Goal: Information Seeking & Learning: Learn about a topic

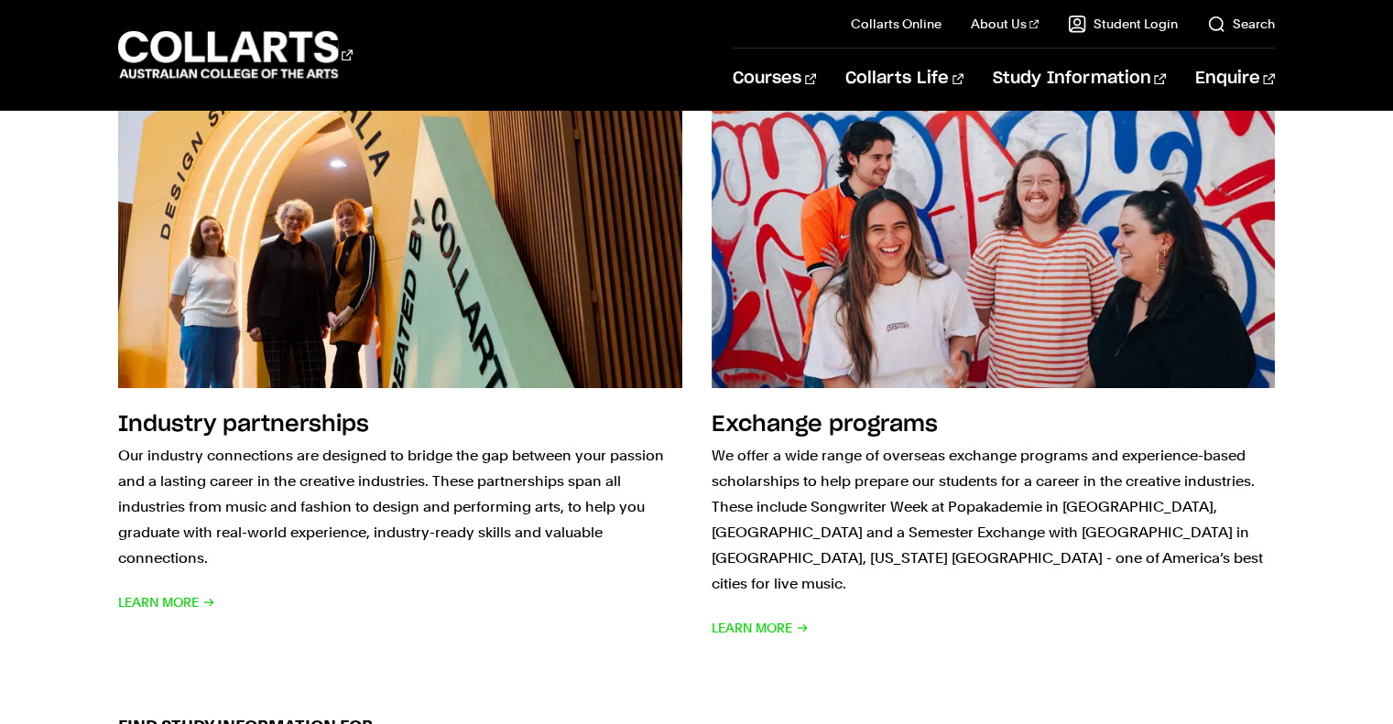
scroll to position [1995, 0]
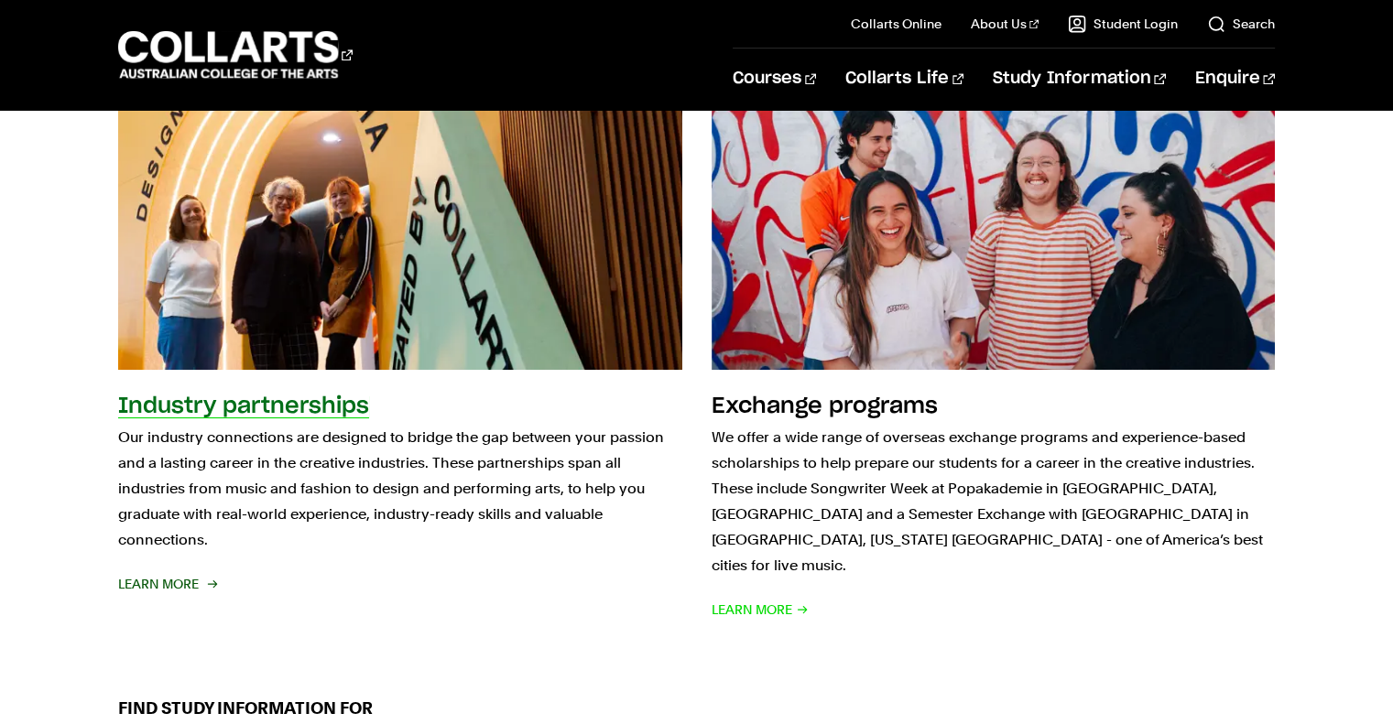
click at [183, 587] on span "Learn More" at bounding box center [166, 584] width 97 height 26
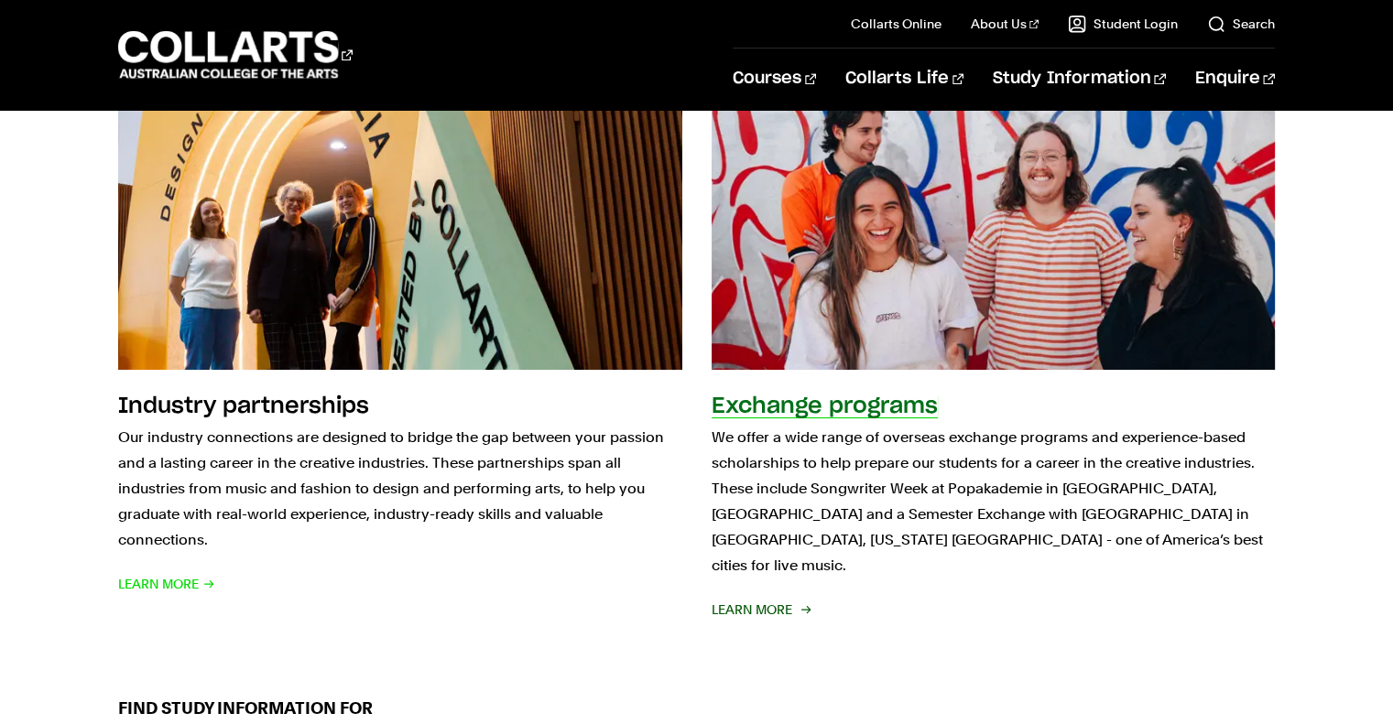
click at [778, 597] on span "Learn More" at bounding box center [759, 610] width 97 height 26
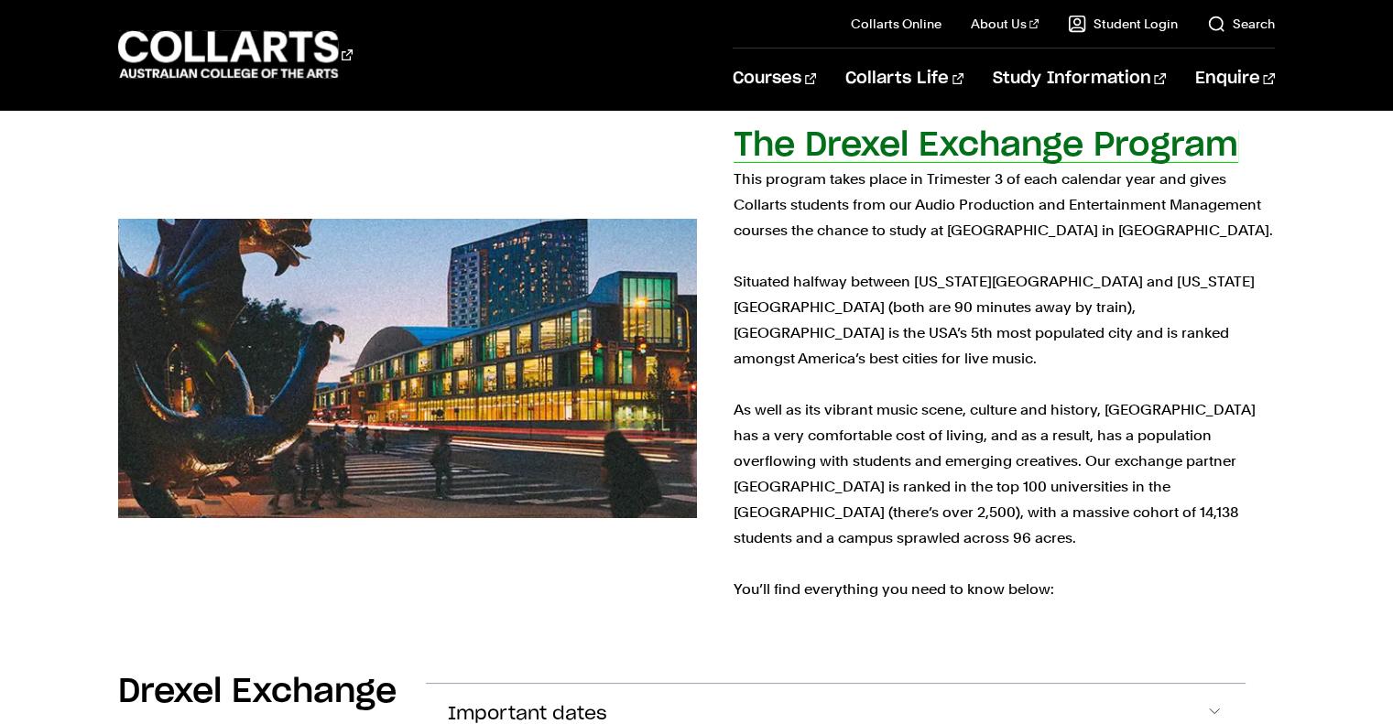
scroll to position [401, 0]
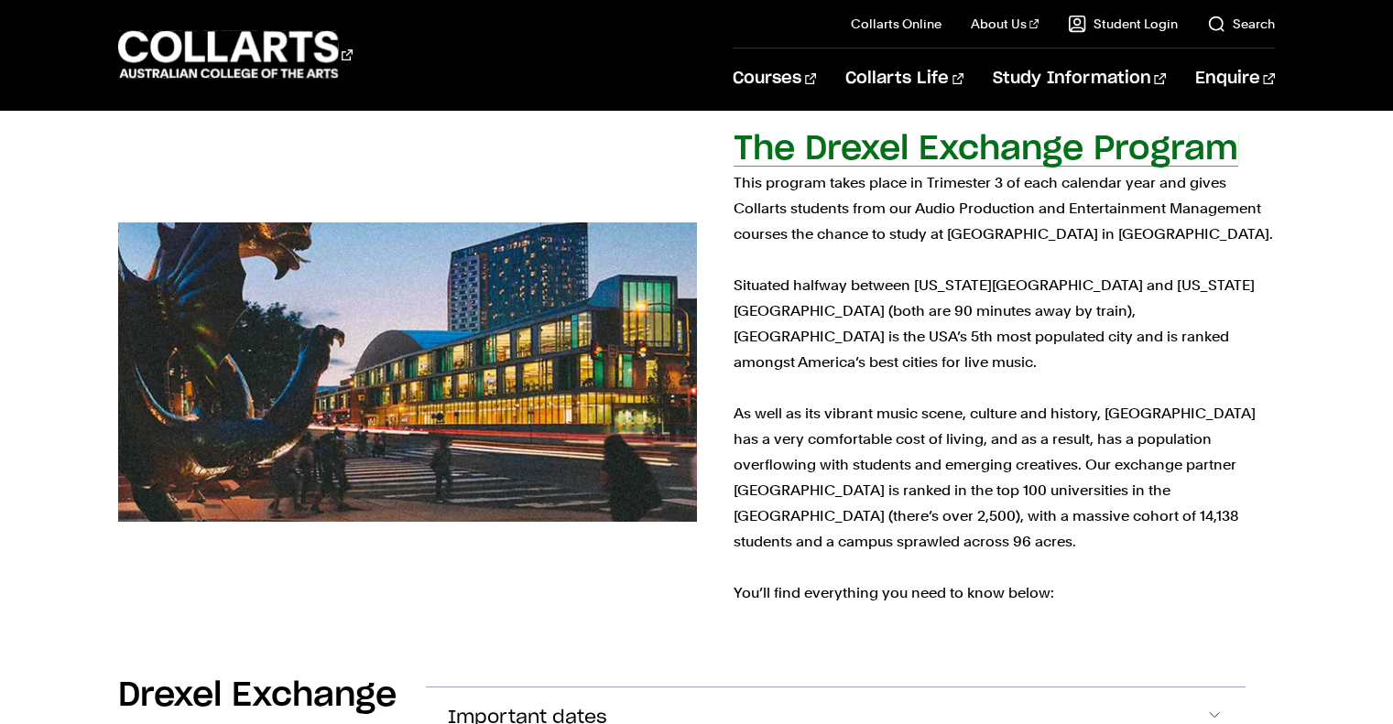
drag, startPoint x: 949, startPoint y: 237, endPoint x: 1058, endPoint y: 237, distance: 109.9
click at [1058, 237] on p "This program takes place in Trimester 3 of each calendar year and gives Collart…" at bounding box center [1003, 388] width 541 height 436
copy p "Drexel University"
click at [1058, 237] on p "This program takes place in Trimester 3 of each calendar year and gives Collart…" at bounding box center [1003, 388] width 541 height 436
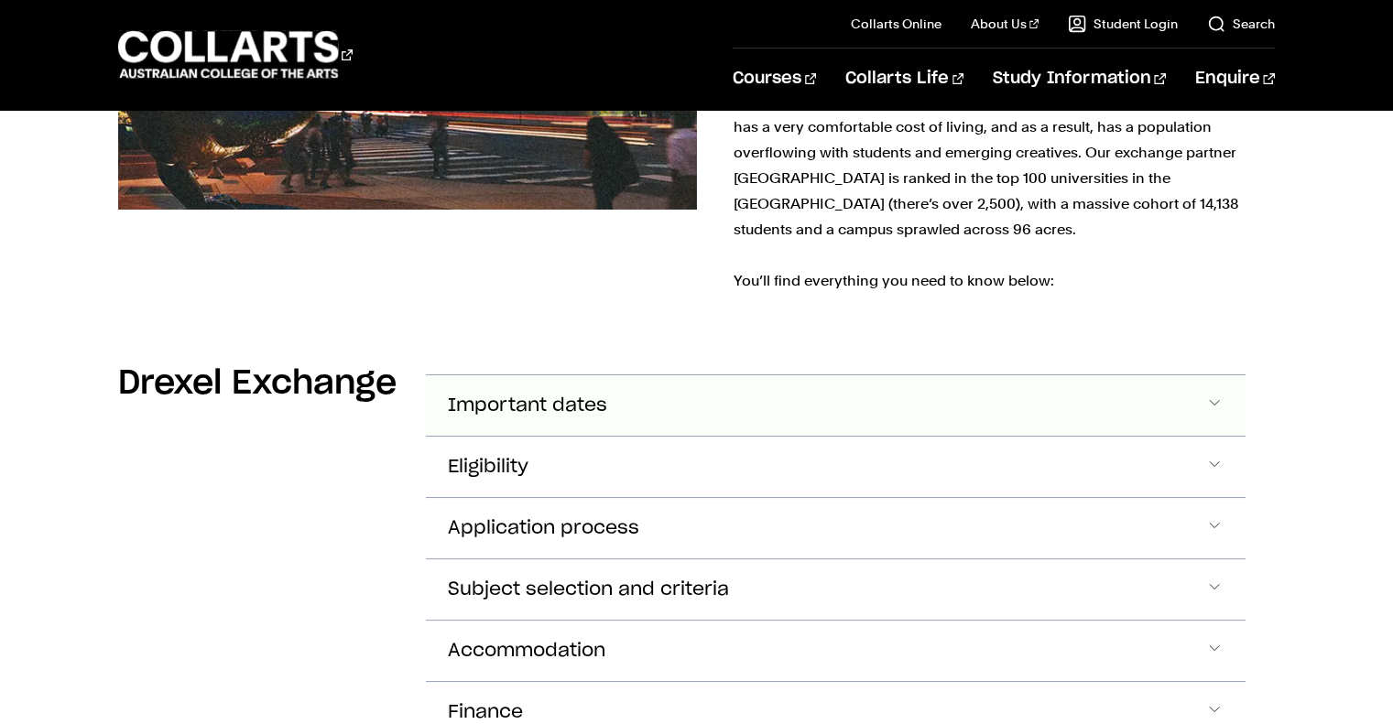
click at [747, 375] on button "Important dates" at bounding box center [835, 405] width 819 height 60
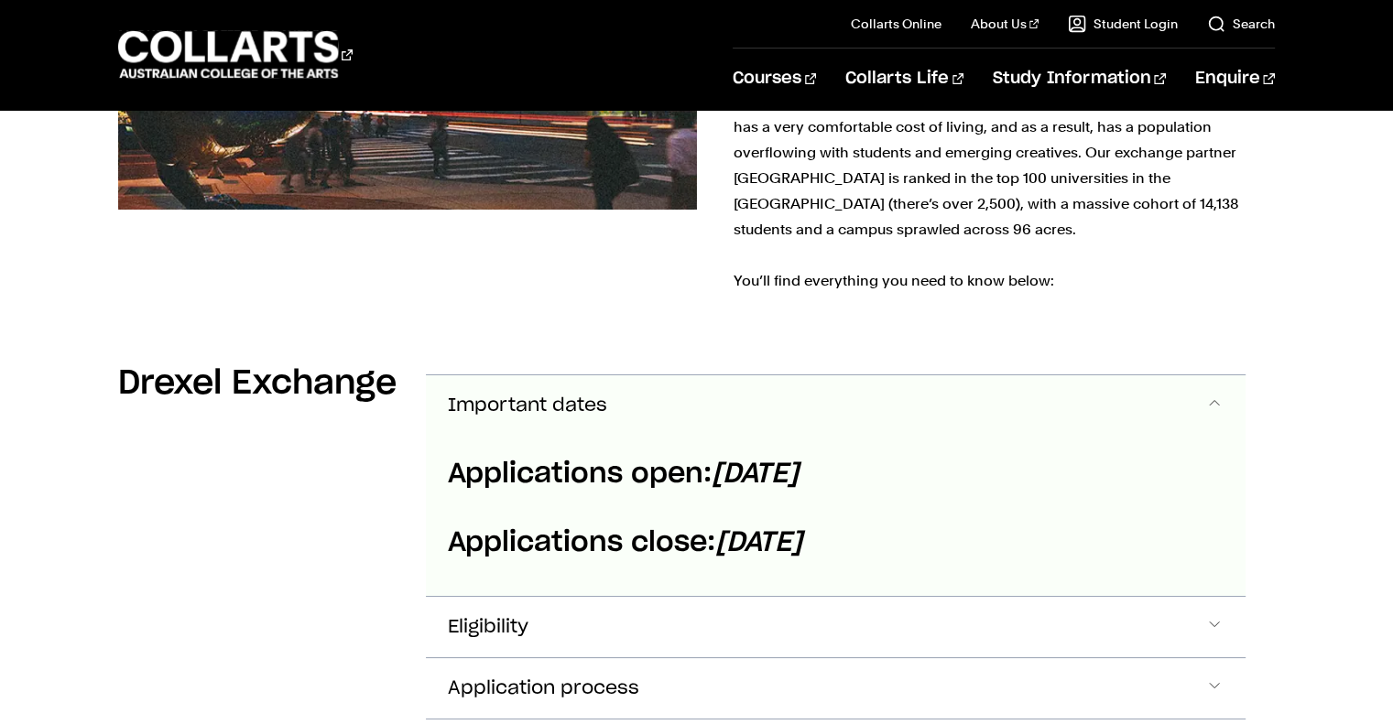
scroll to position [873, 0]
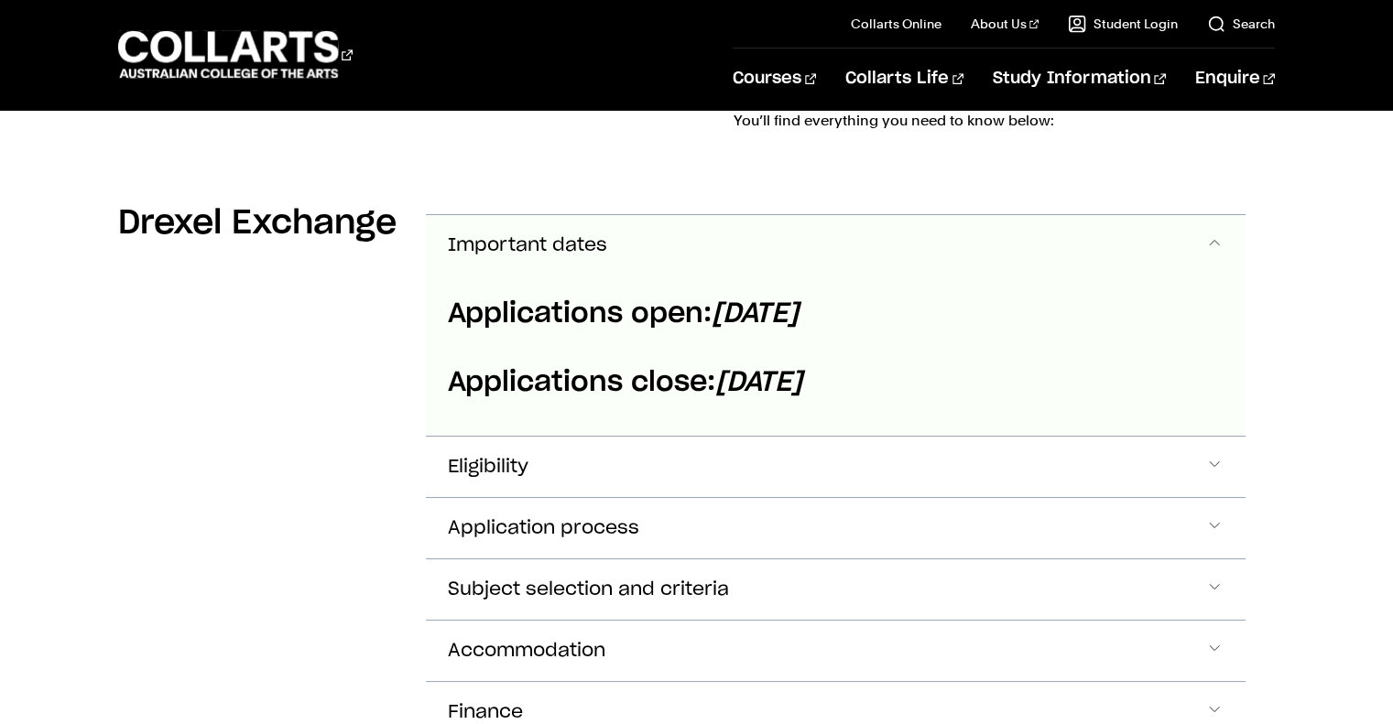
click at [952, 215] on button "Important dates" at bounding box center [835, 245] width 819 height 60
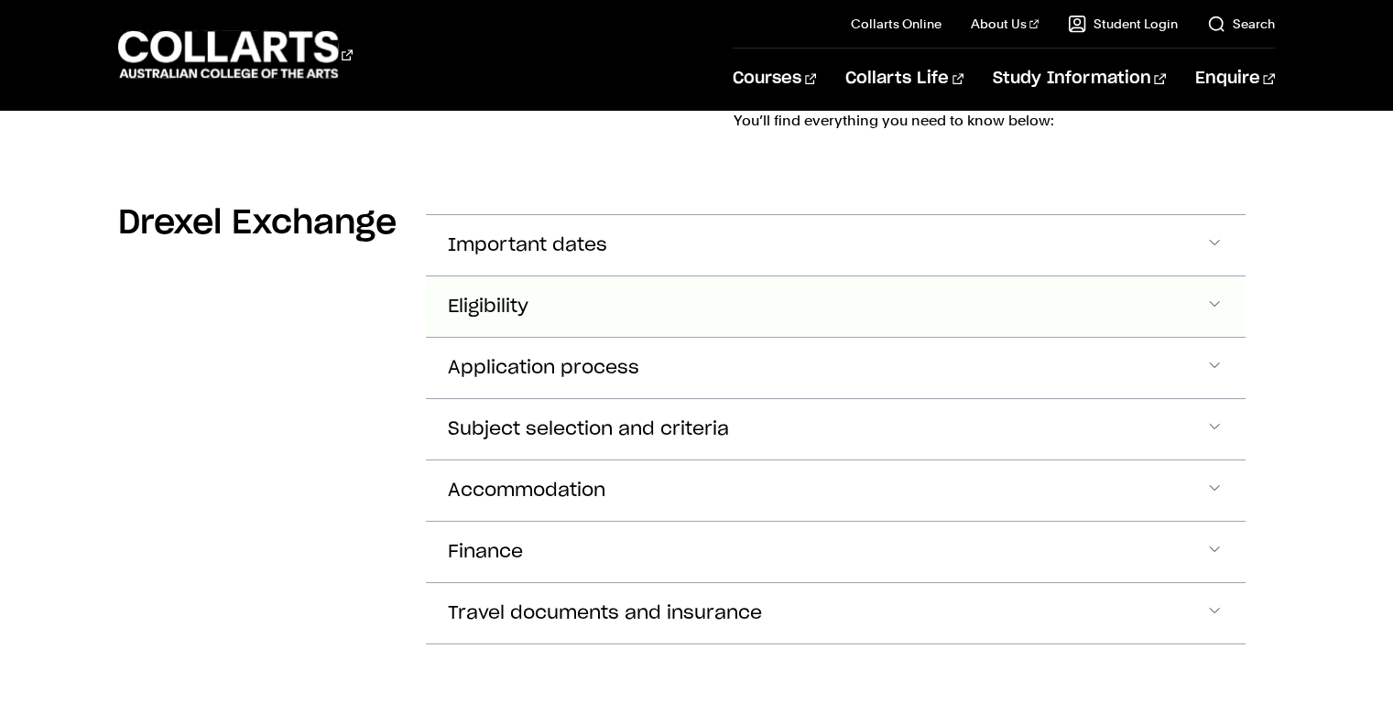
click at [864, 267] on button "Eligibility" at bounding box center [835, 245] width 819 height 60
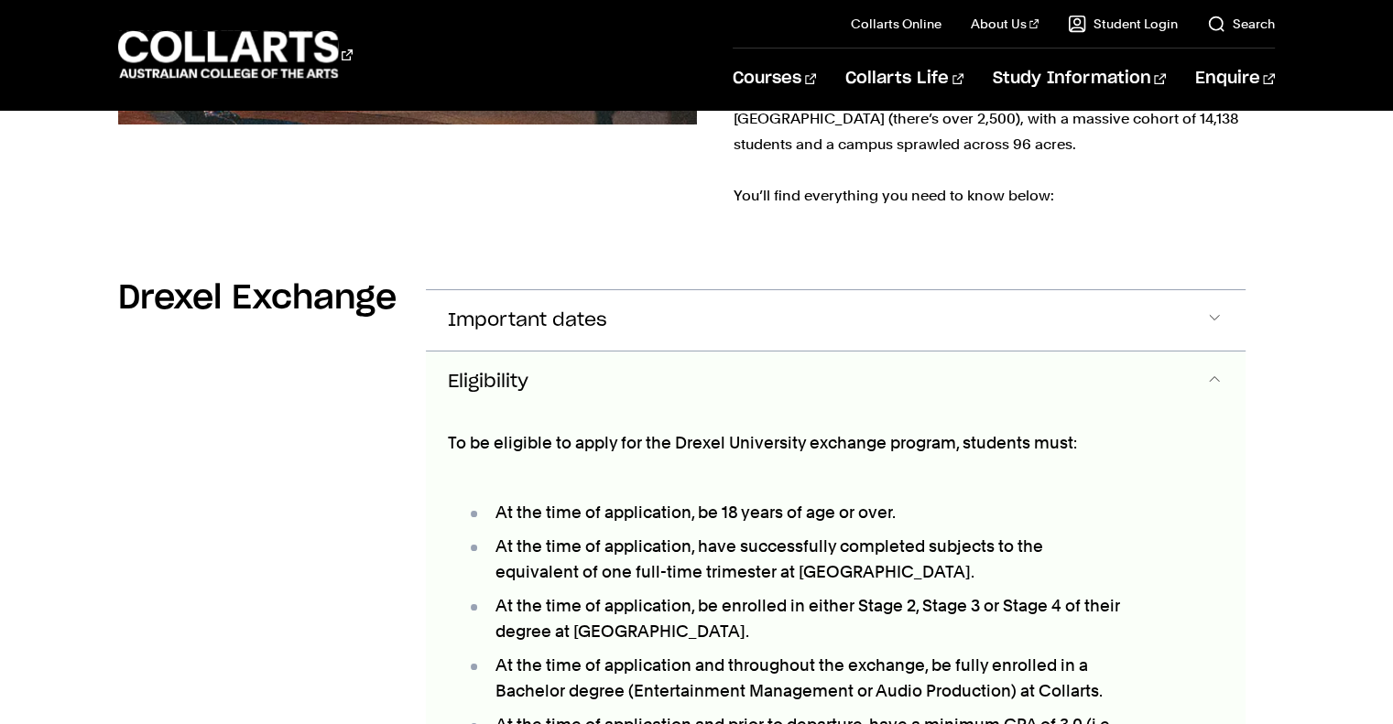
scroll to position [747, 0]
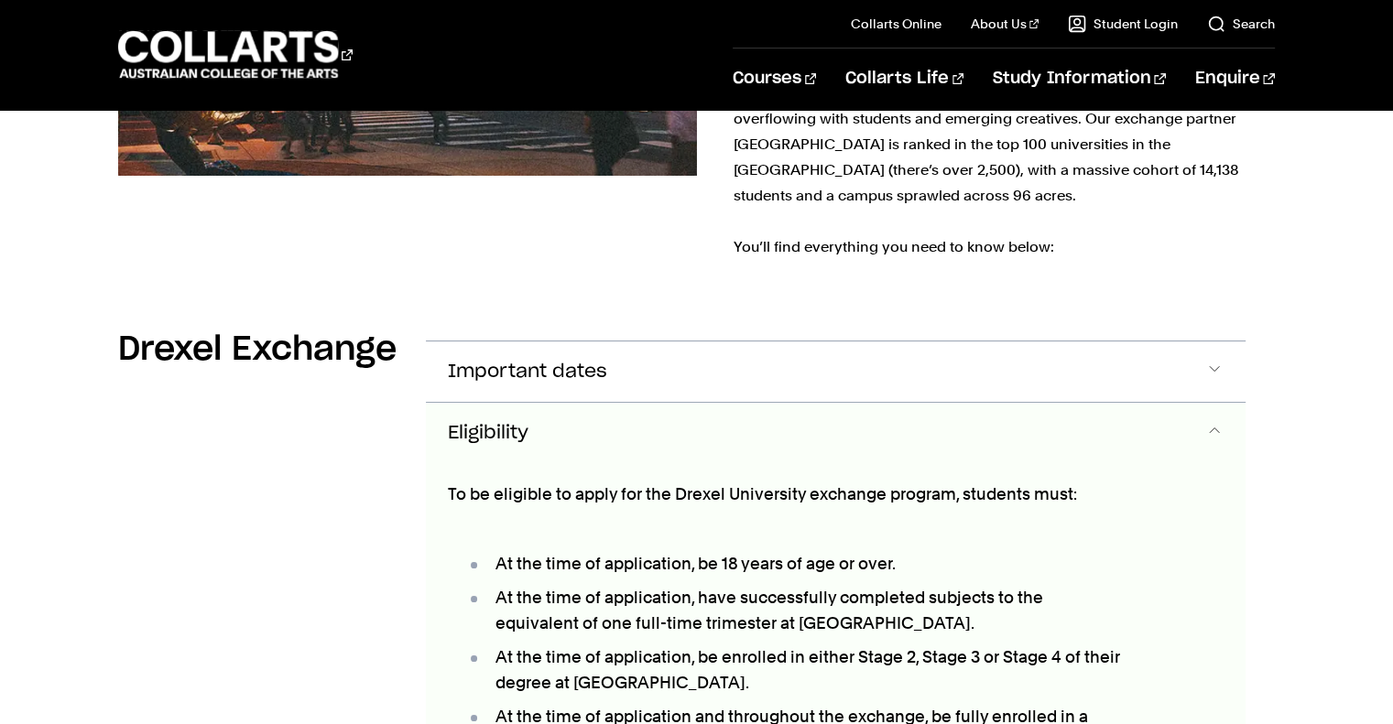
click at [1148, 403] on button "Eligibility" at bounding box center [835, 433] width 819 height 60
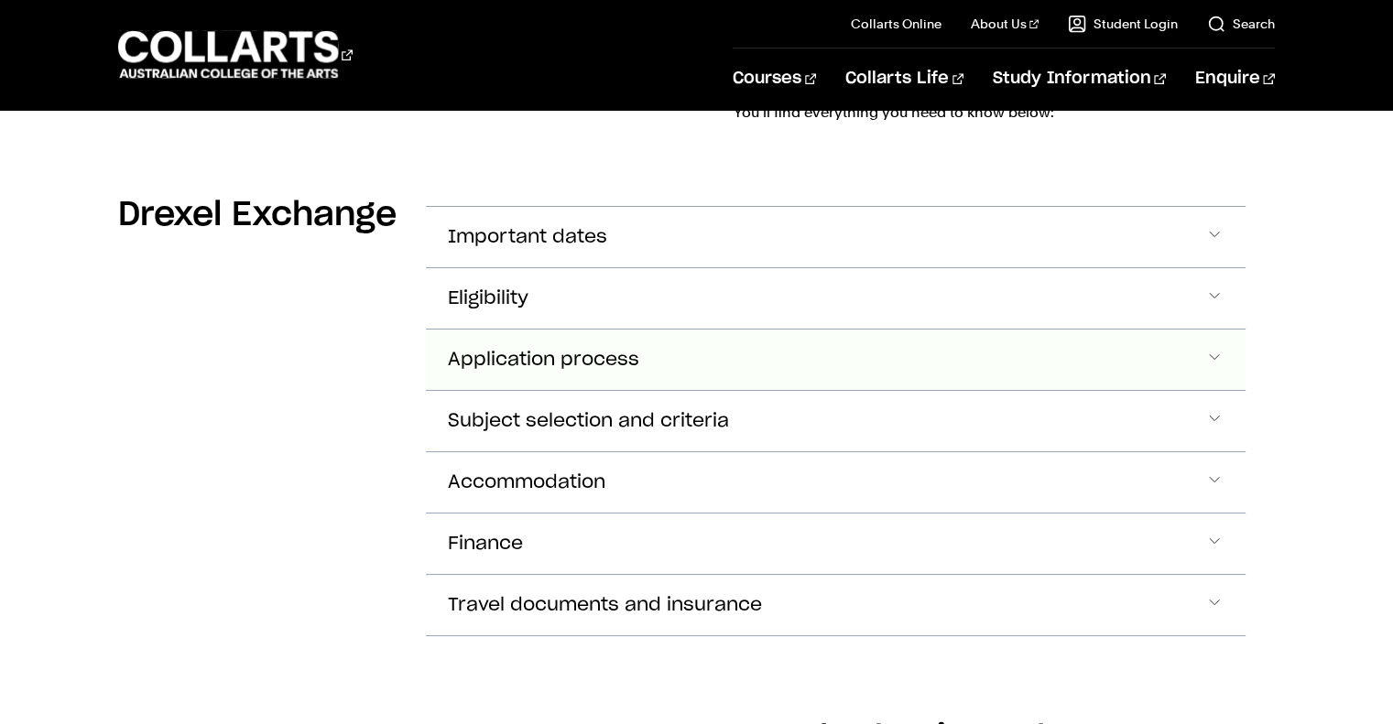
click at [940, 267] on button "Application process" at bounding box center [835, 237] width 819 height 60
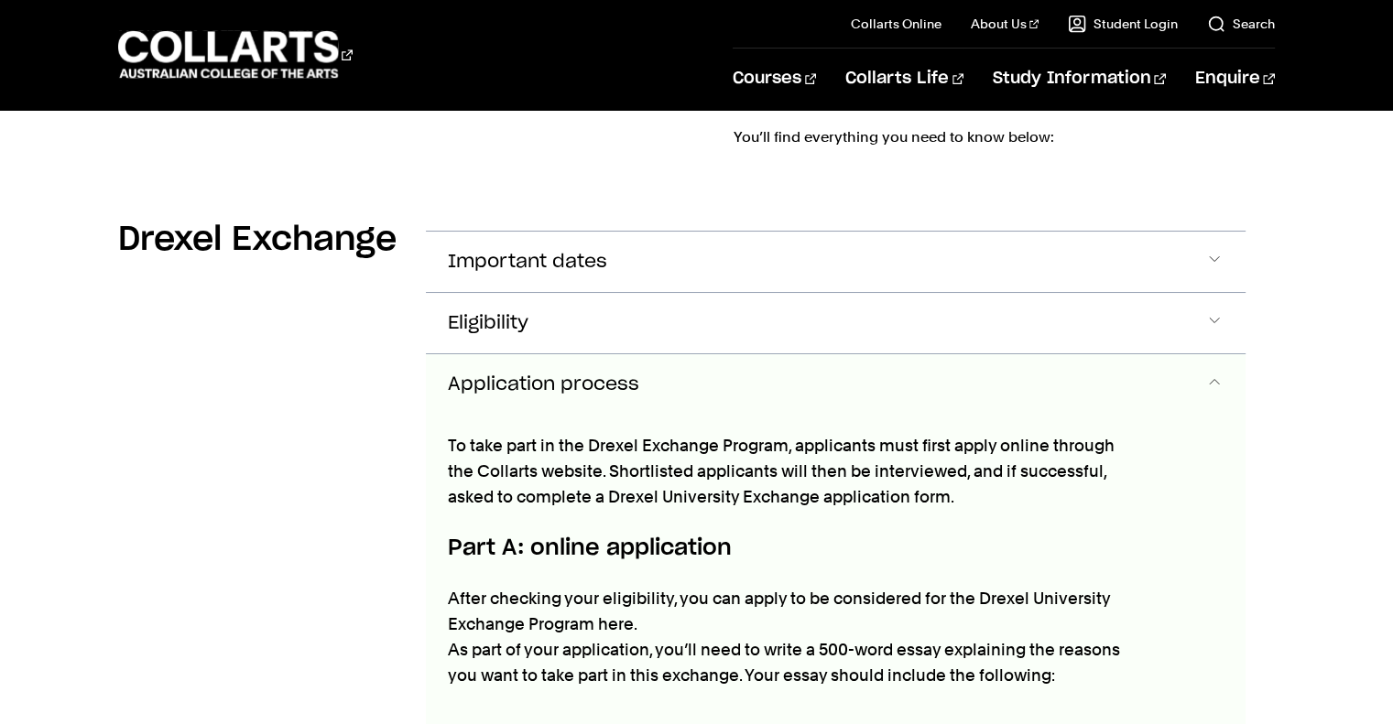
scroll to position [854, 0]
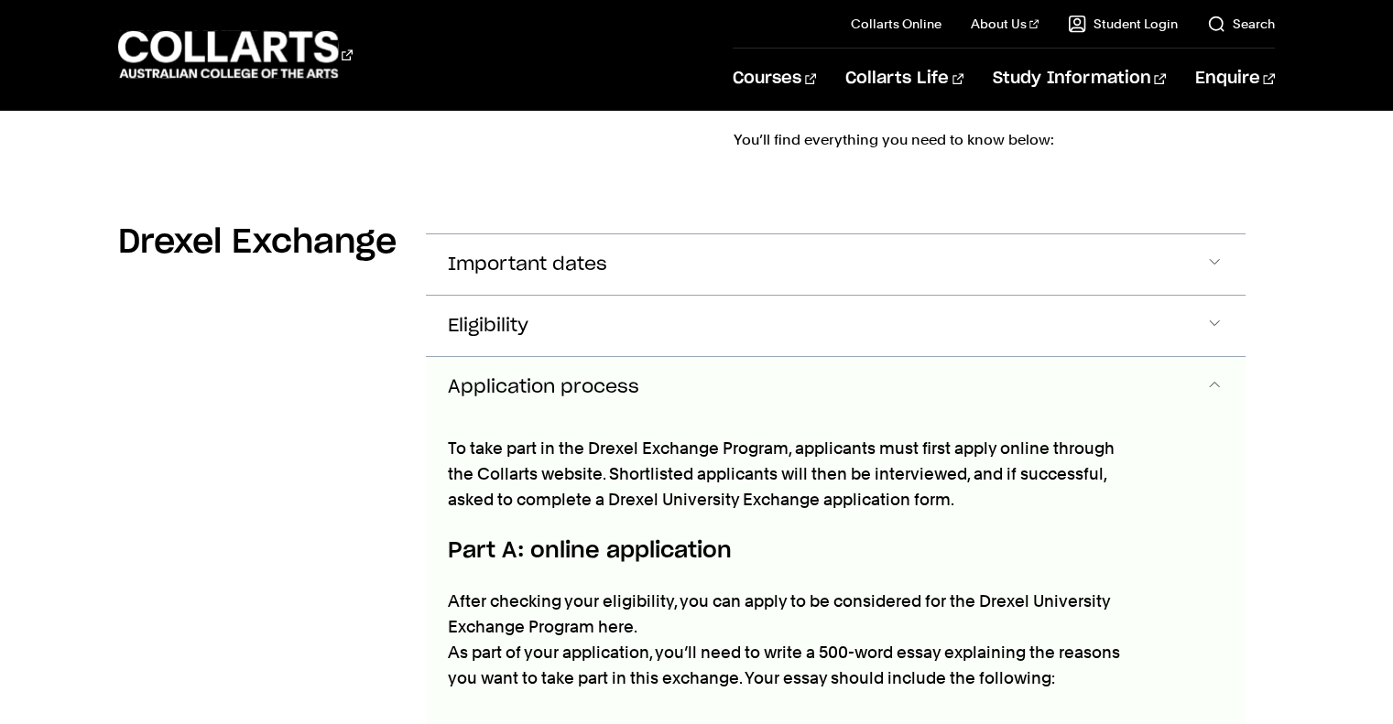
click at [708, 357] on button "Application process" at bounding box center [835, 387] width 819 height 60
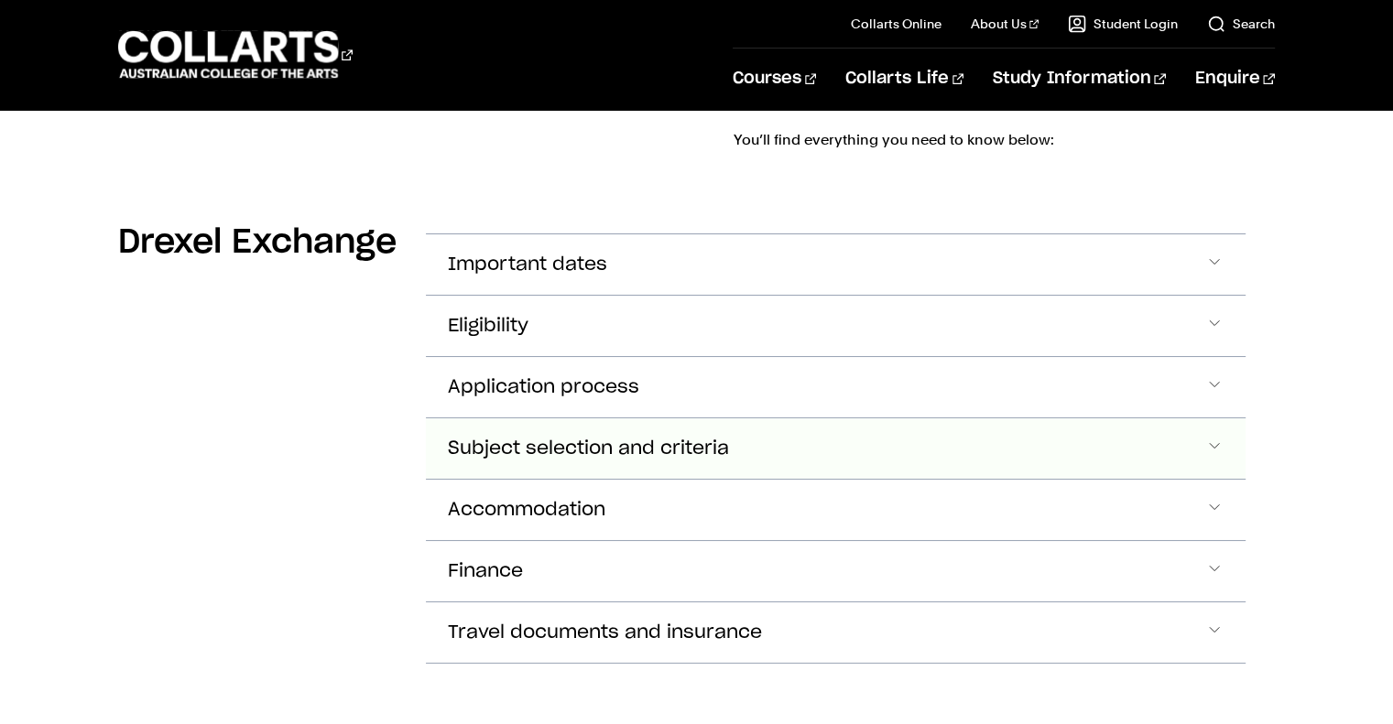
click at [548, 276] on span "Subject selection and criteria" at bounding box center [527, 265] width 159 height 21
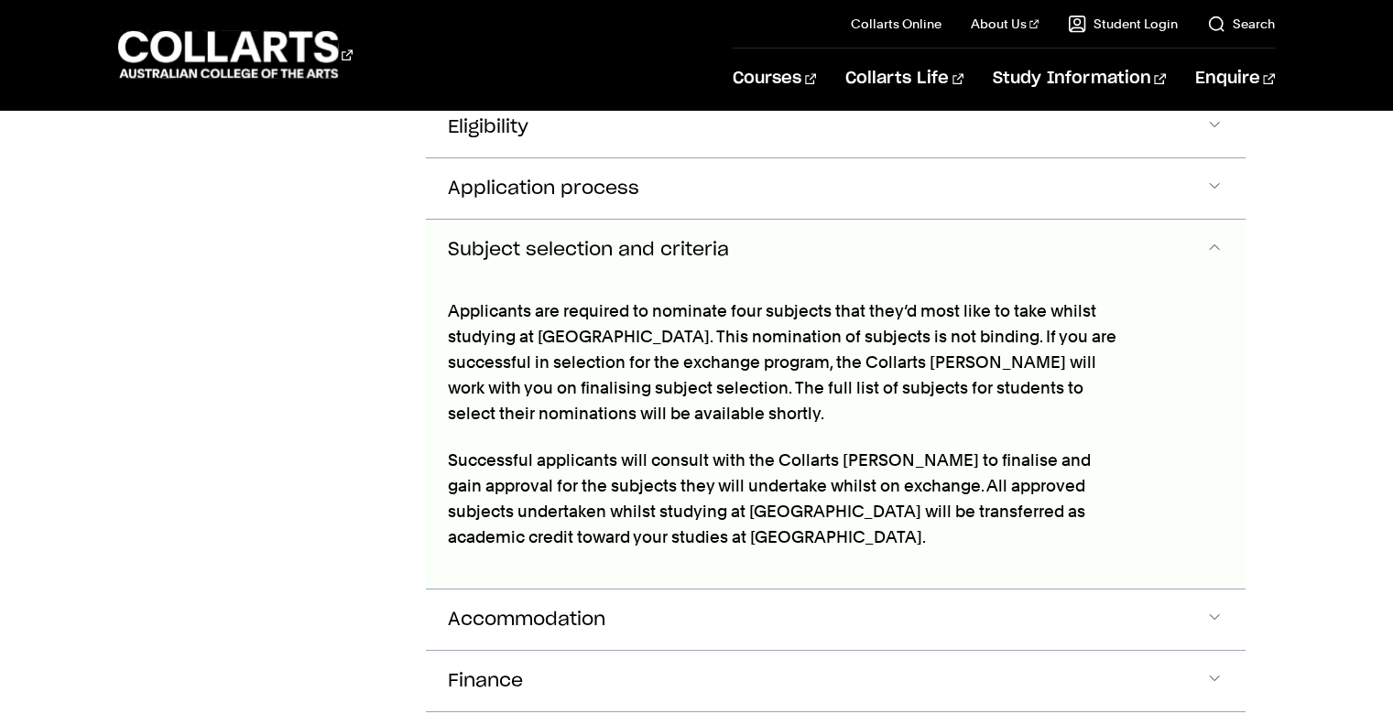
click at [457, 240] on span "Subject selection and criteria" at bounding box center [588, 250] width 281 height 21
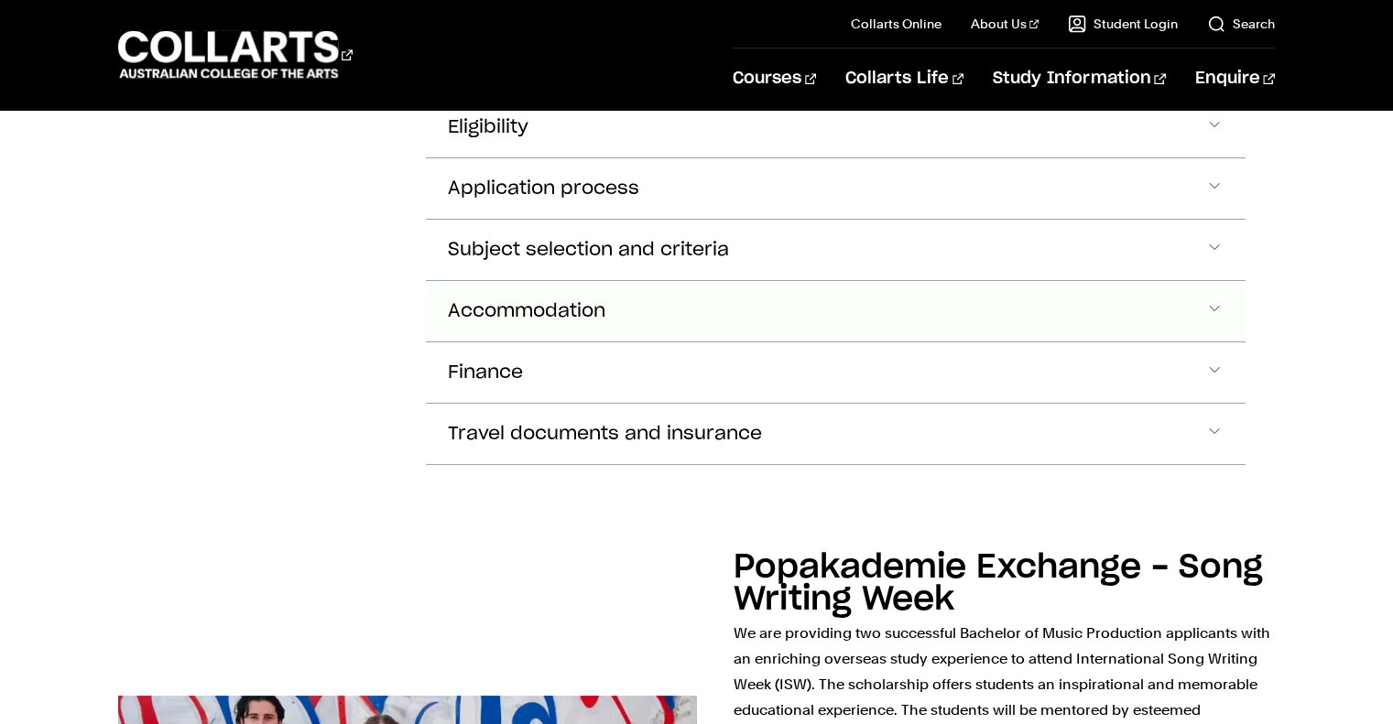
click at [465, 96] on button "Accommodation" at bounding box center [835, 66] width 819 height 60
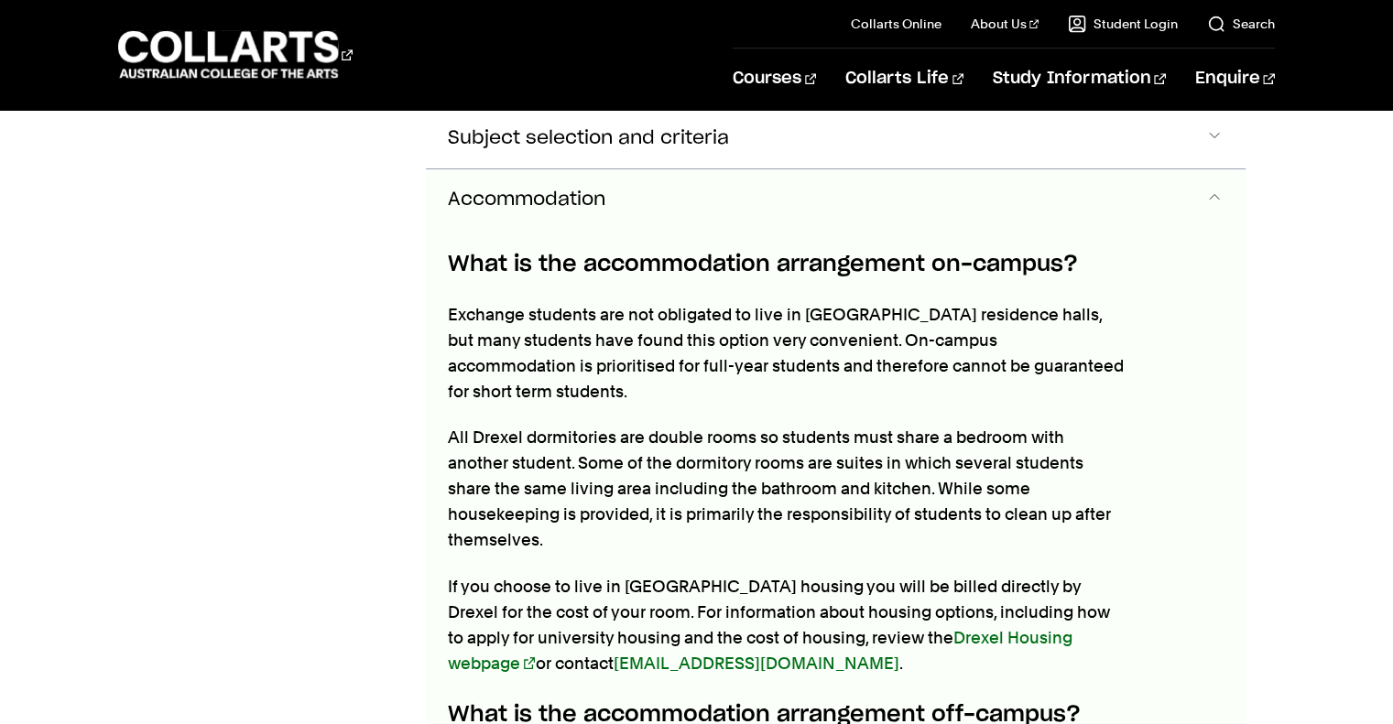
scroll to position [1153, 0]
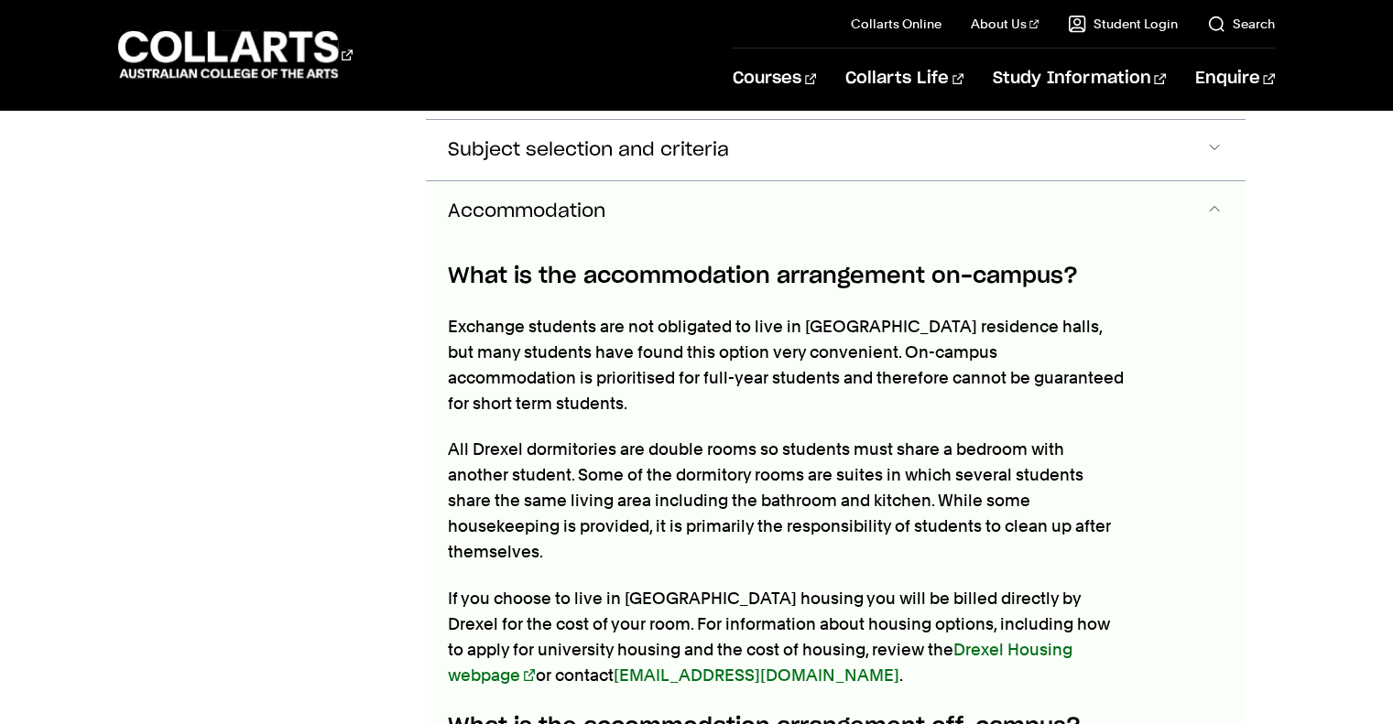
click at [533, 181] on button "Accommodation" at bounding box center [835, 211] width 819 height 60
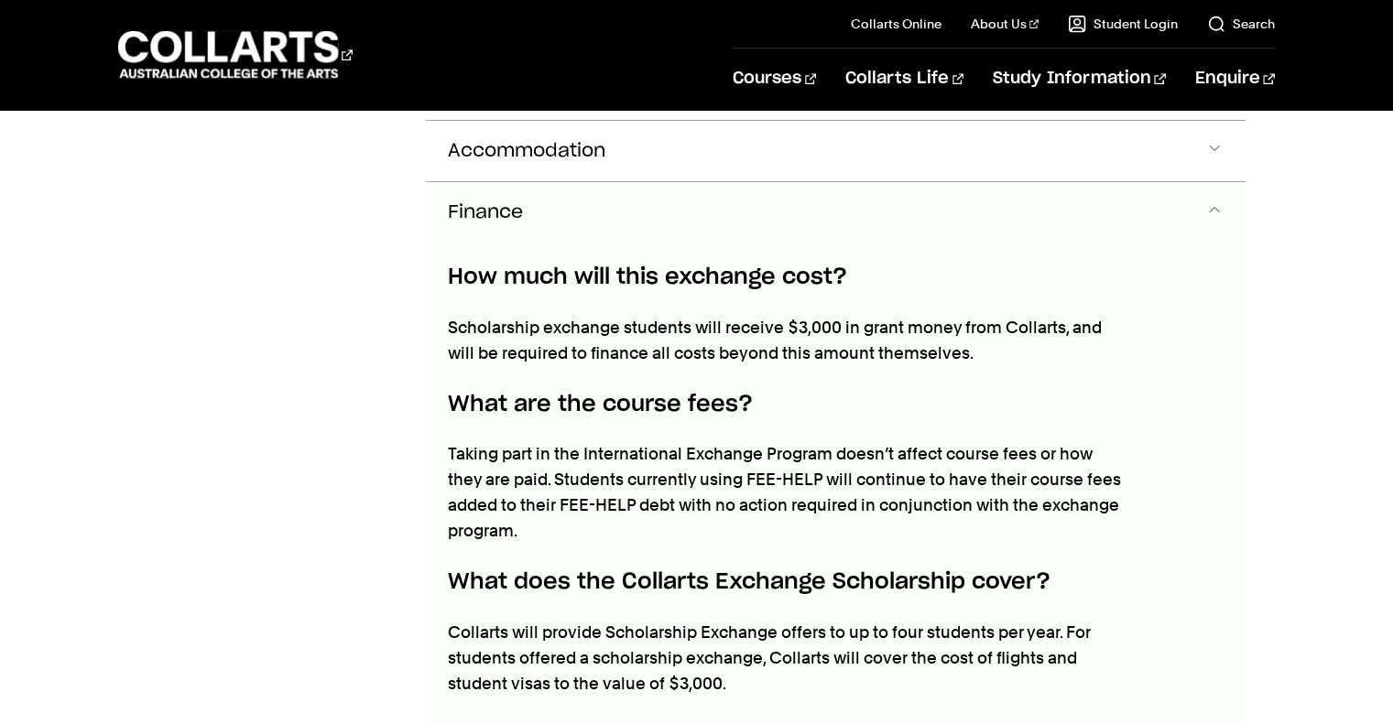
scroll to position [1212, 0]
click at [709, 183] on button "Finance" at bounding box center [835, 213] width 819 height 60
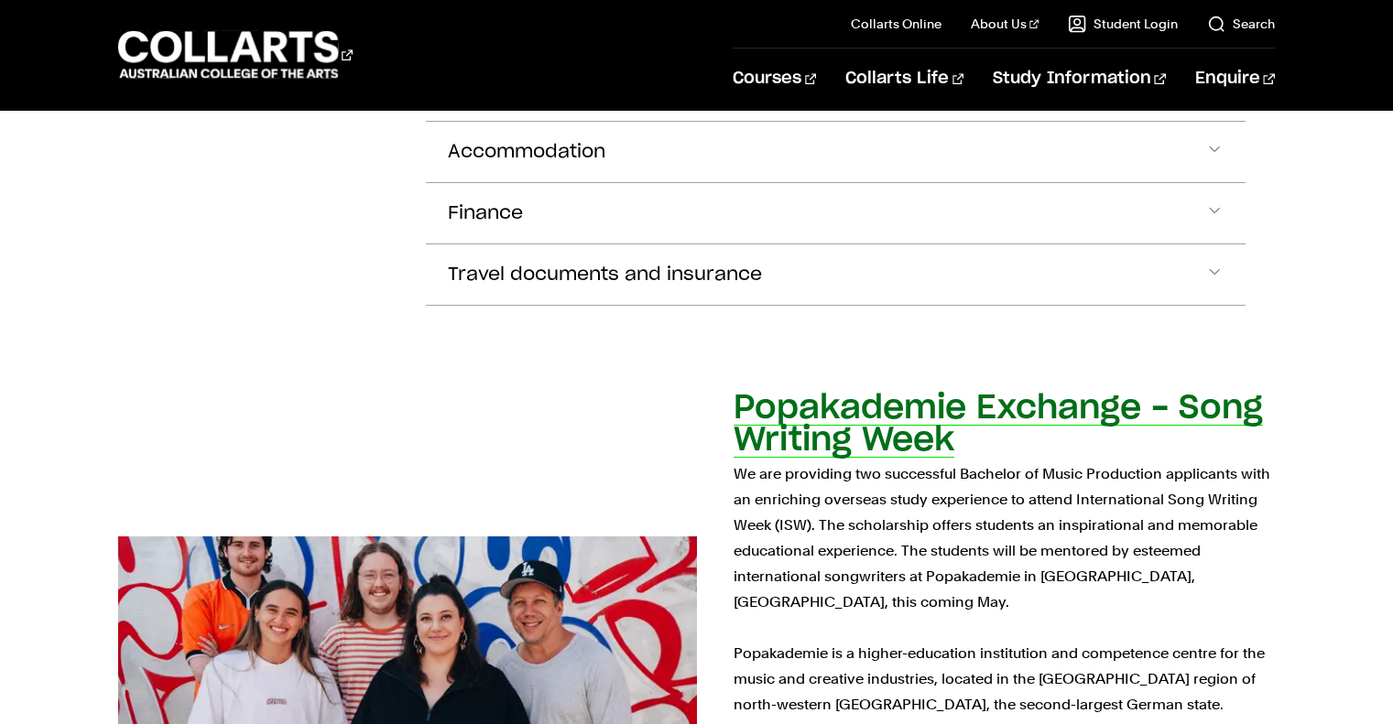
scroll to position [1226, 0]
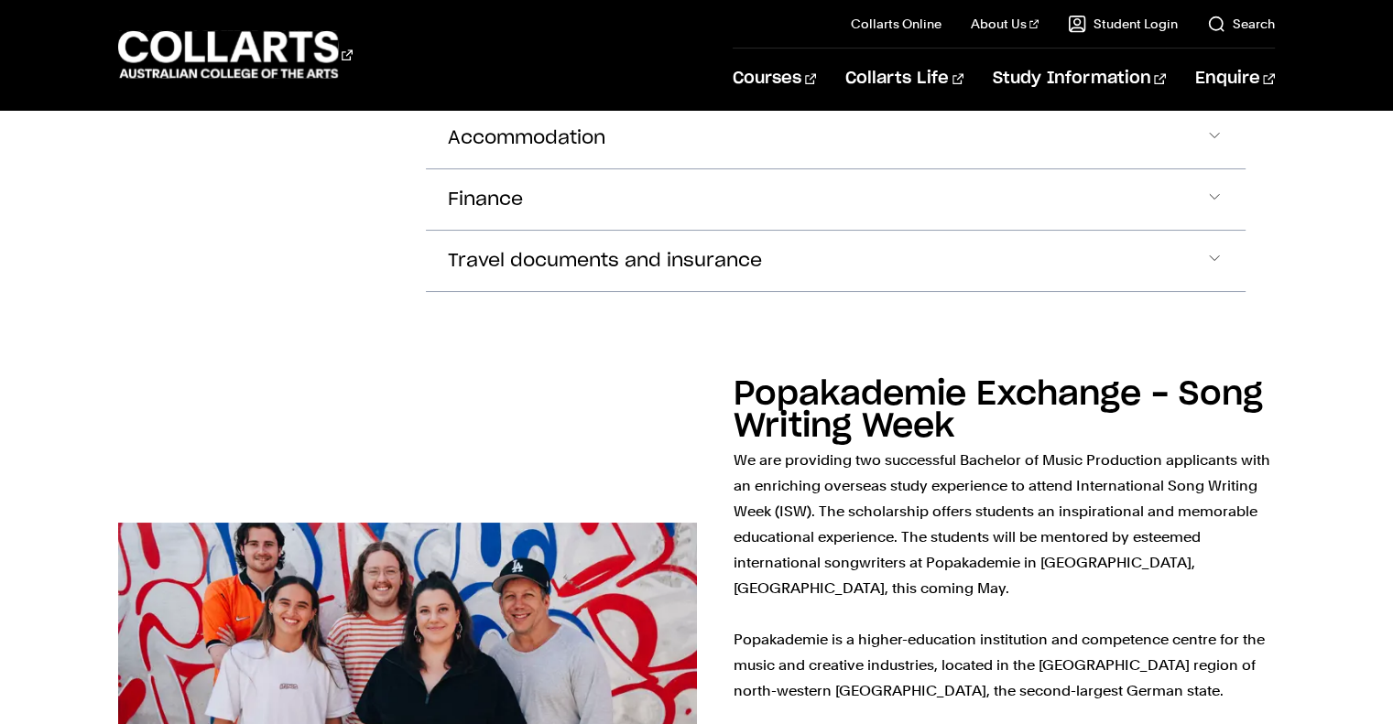
click at [655, 237] on section "Drexel Exchange Important dates Applications open: Monday, 24th March 2025 Appl…" at bounding box center [695, 82] width 1155 height 537
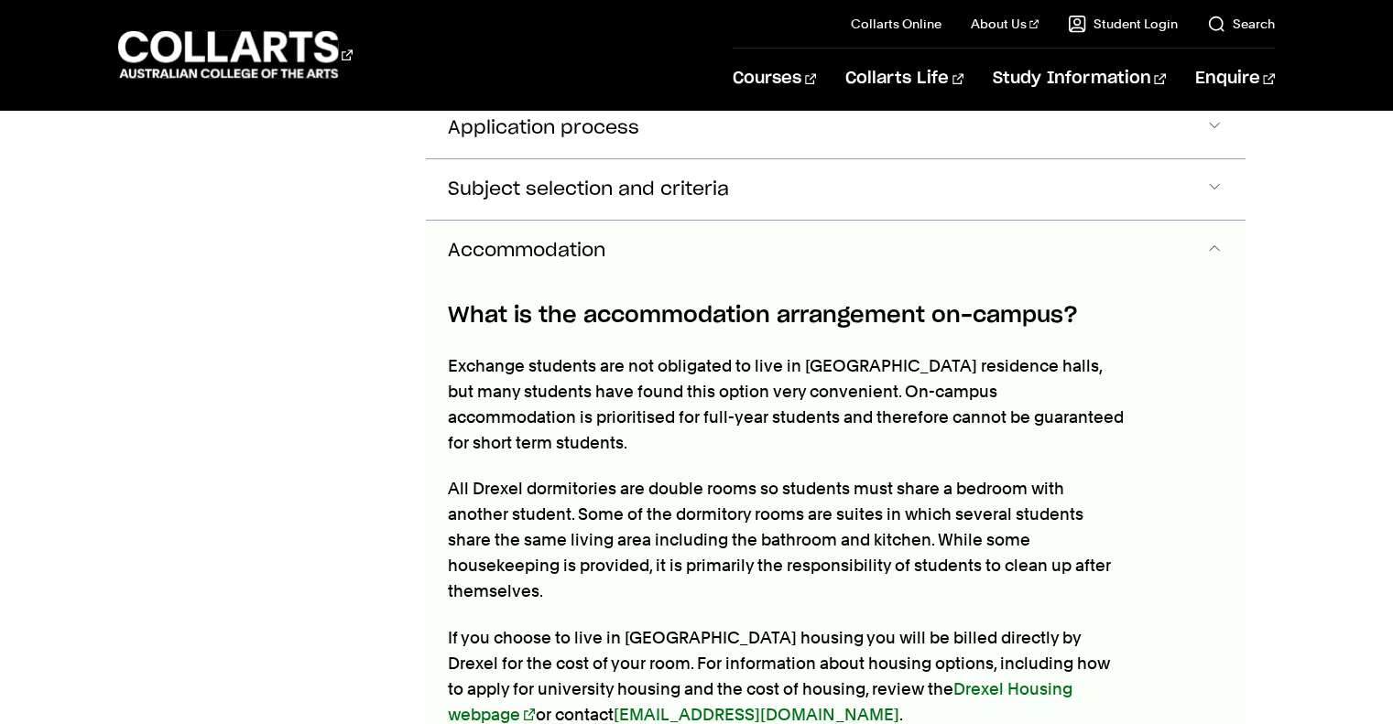
click at [598, 221] on button "Accommodation" at bounding box center [835, 251] width 819 height 60
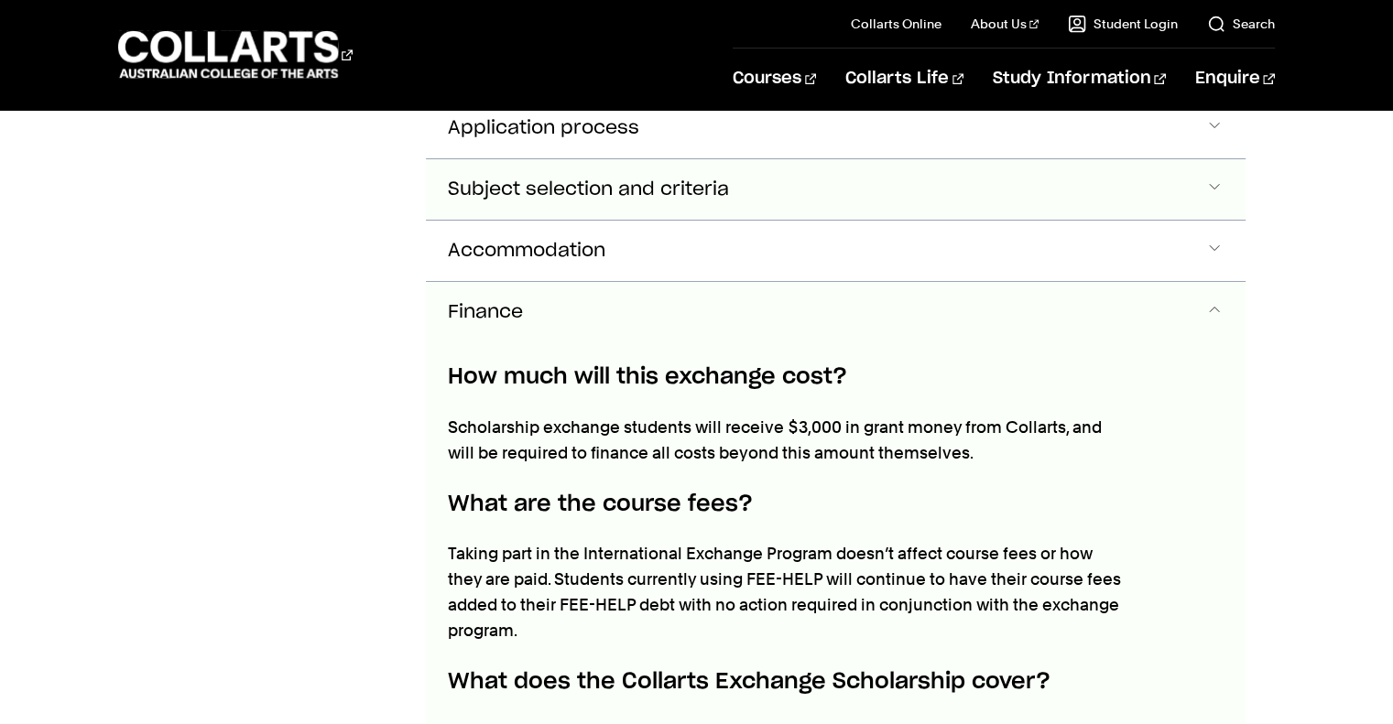
click at [594, 36] on button "Subject selection and criteria" at bounding box center [835, 5] width 819 height 60
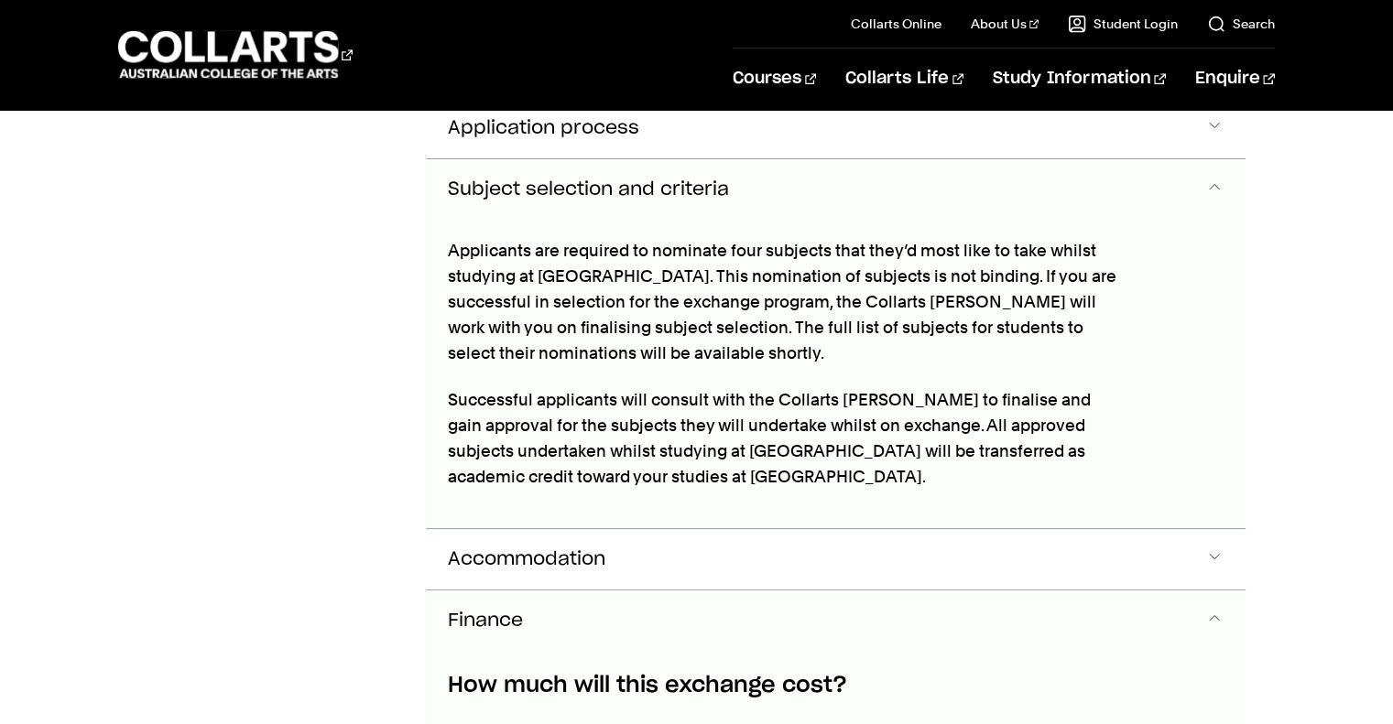
scroll to position [1053, 0]
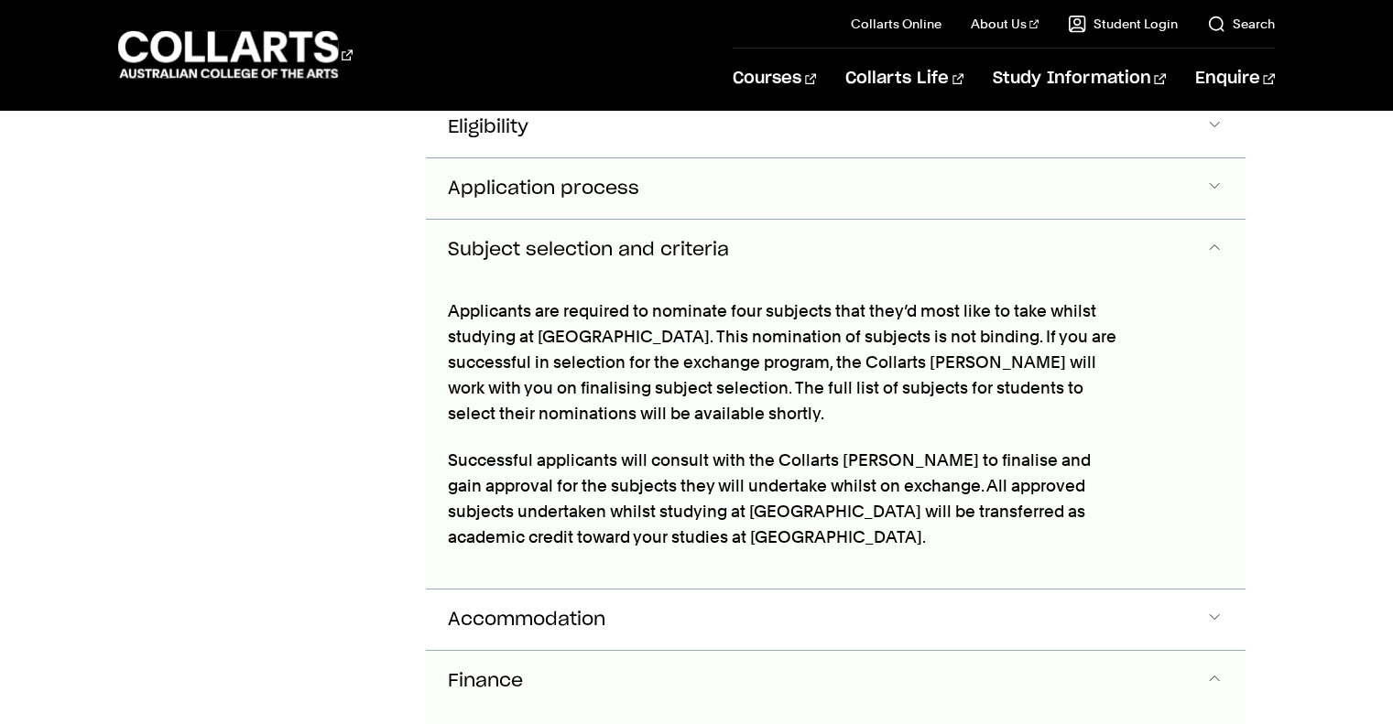
click at [597, 77] on span "Application process" at bounding box center [527, 66] width 159 height 21
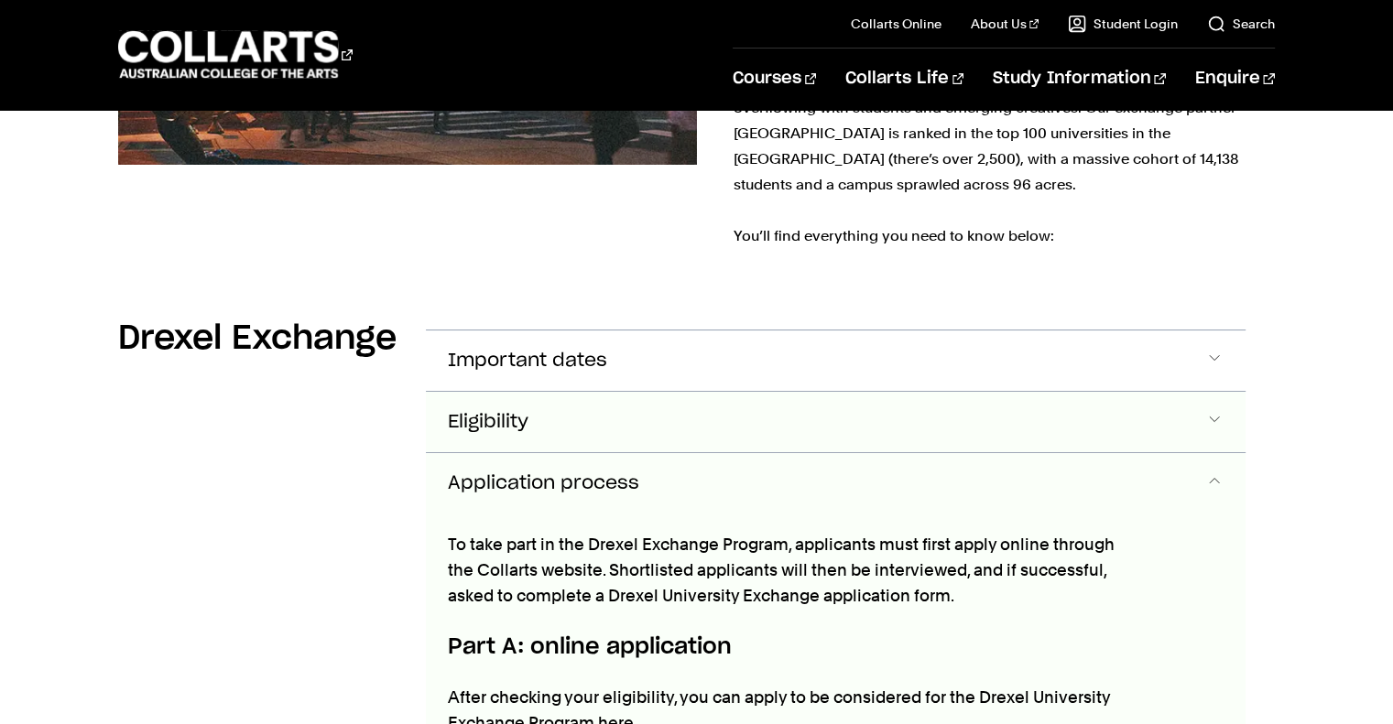
click at [770, 380] on button "Eligibility" at bounding box center [835, 361] width 819 height 60
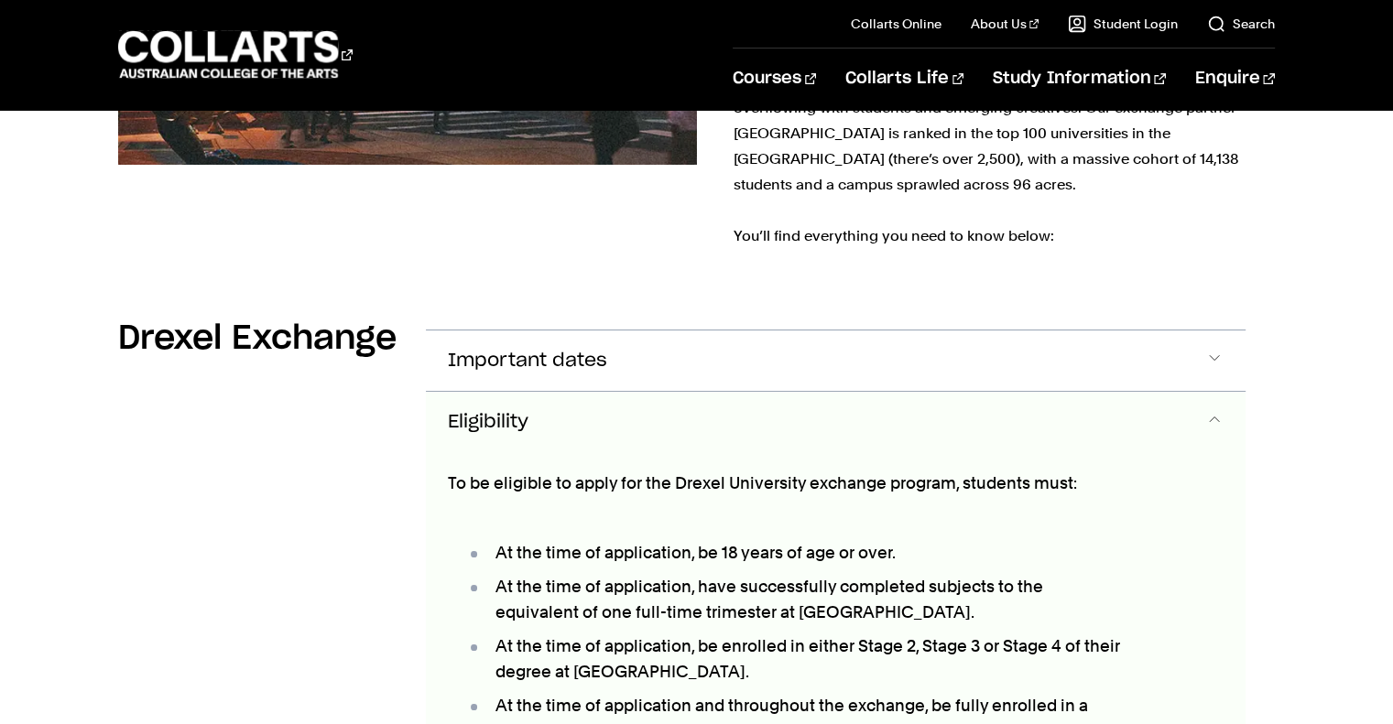
scroll to position [934, 0]
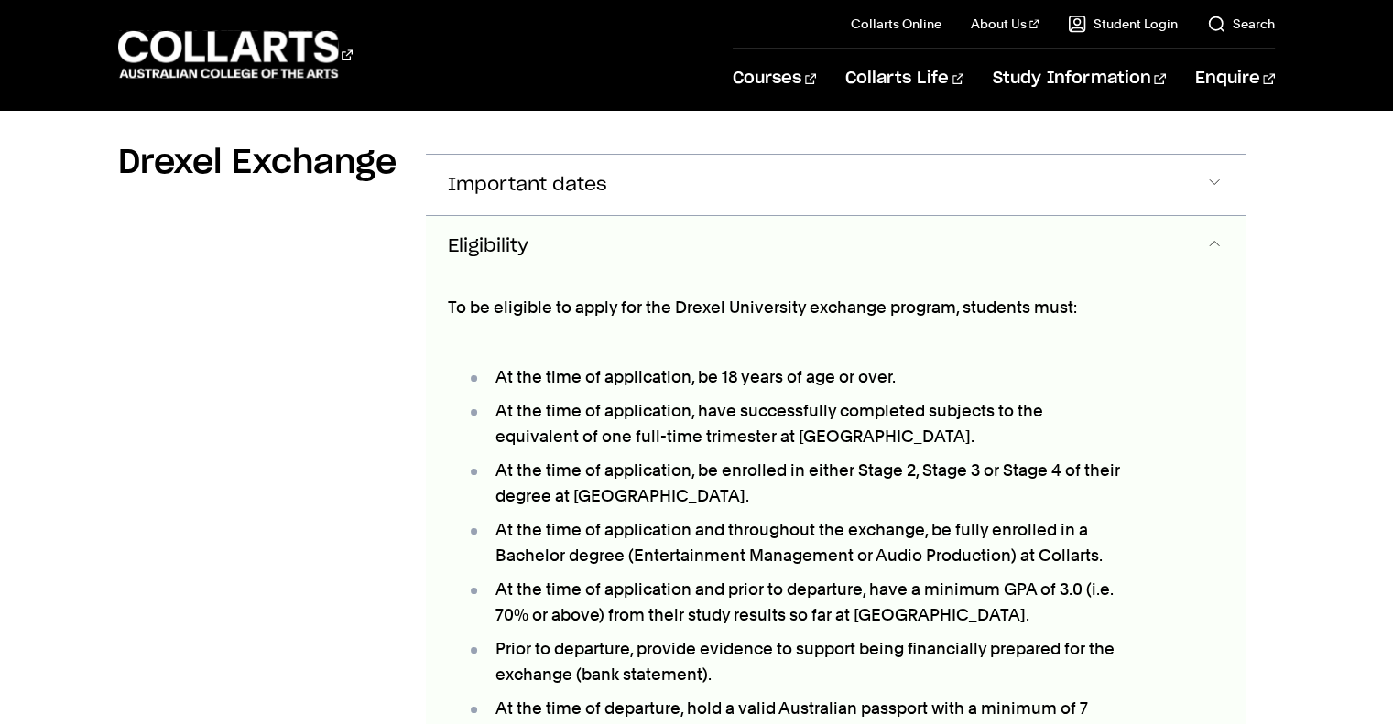
click at [721, 216] on button "Eligibility" at bounding box center [835, 246] width 819 height 60
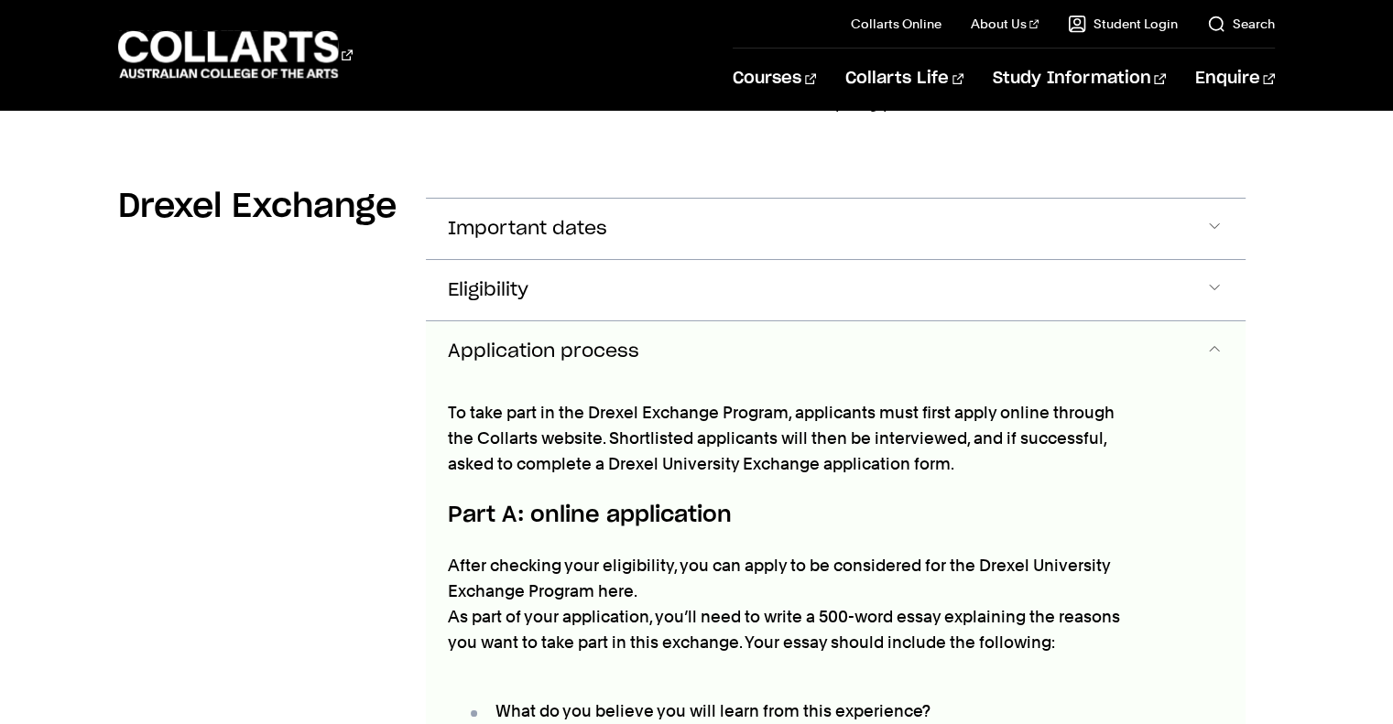
click at [726, 321] on button "Application process" at bounding box center [835, 351] width 819 height 60
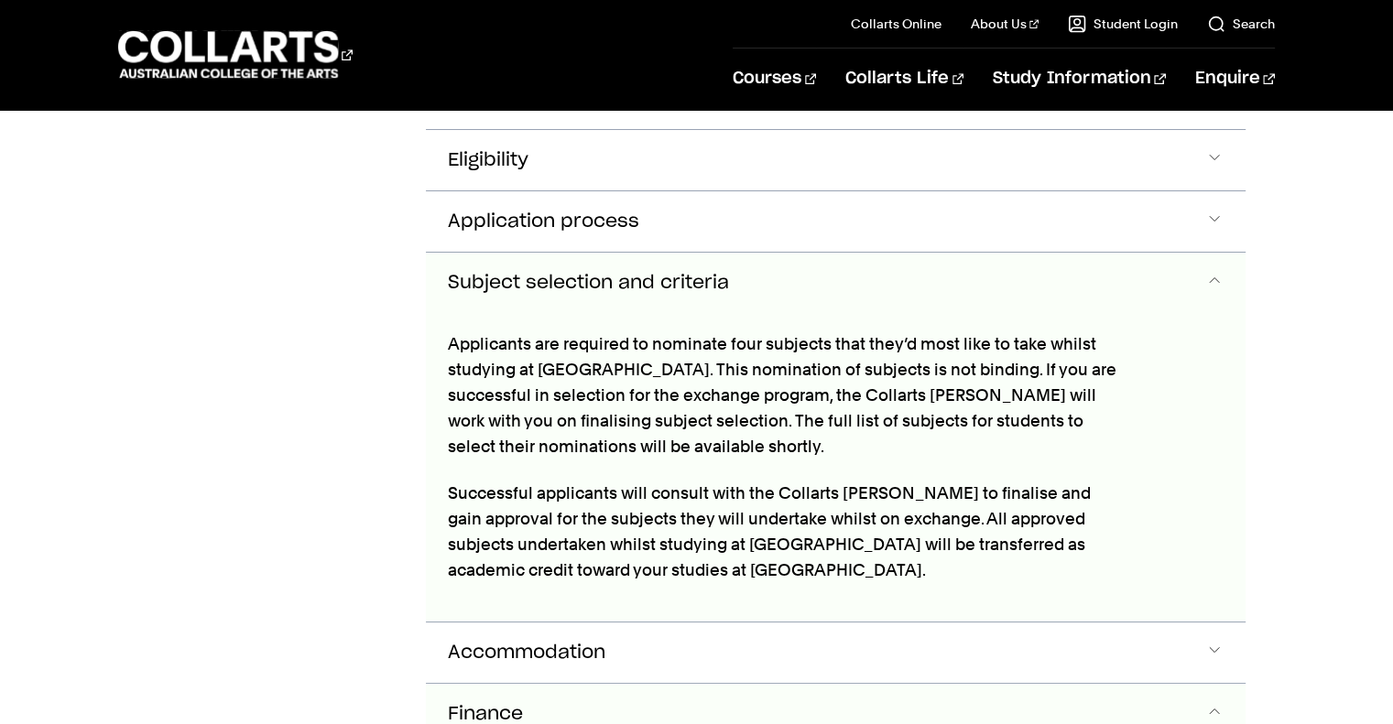
scroll to position [1017, 0]
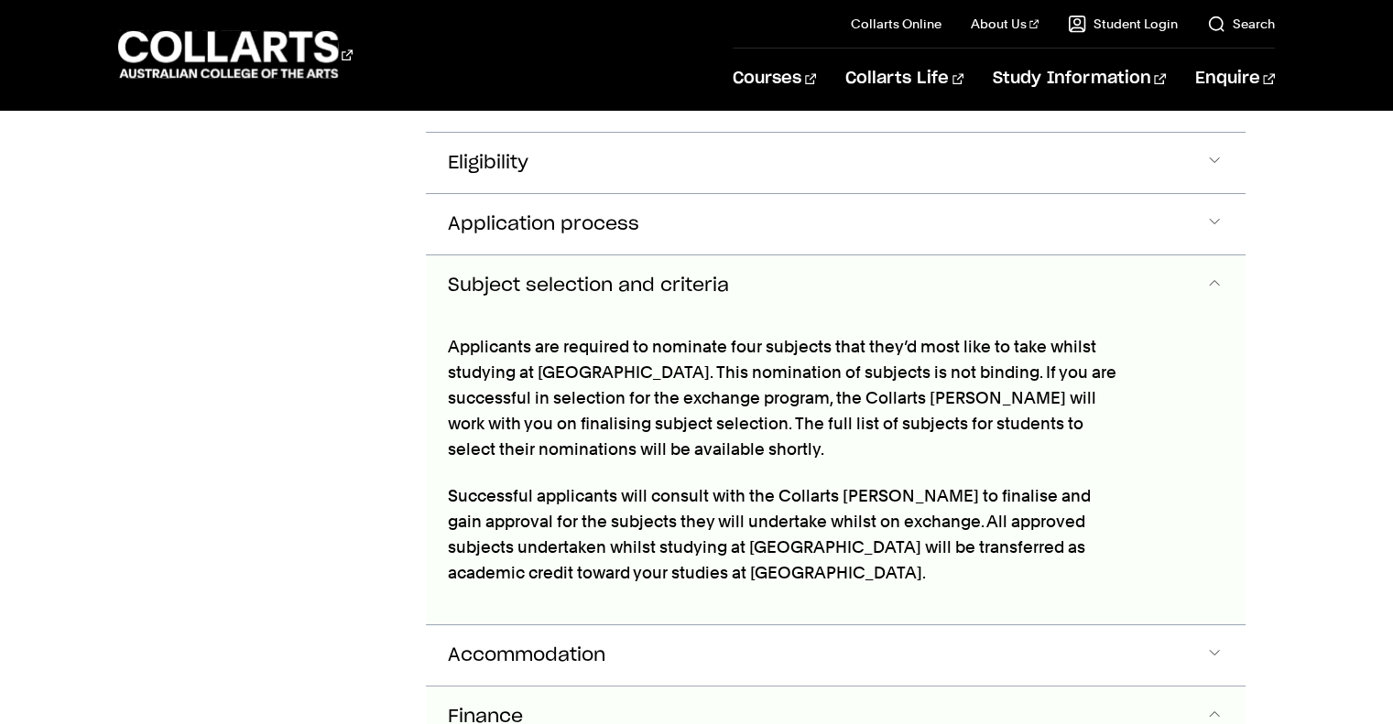
click at [670, 276] on span "Subject selection and criteria" at bounding box center [588, 286] width 281 height 21
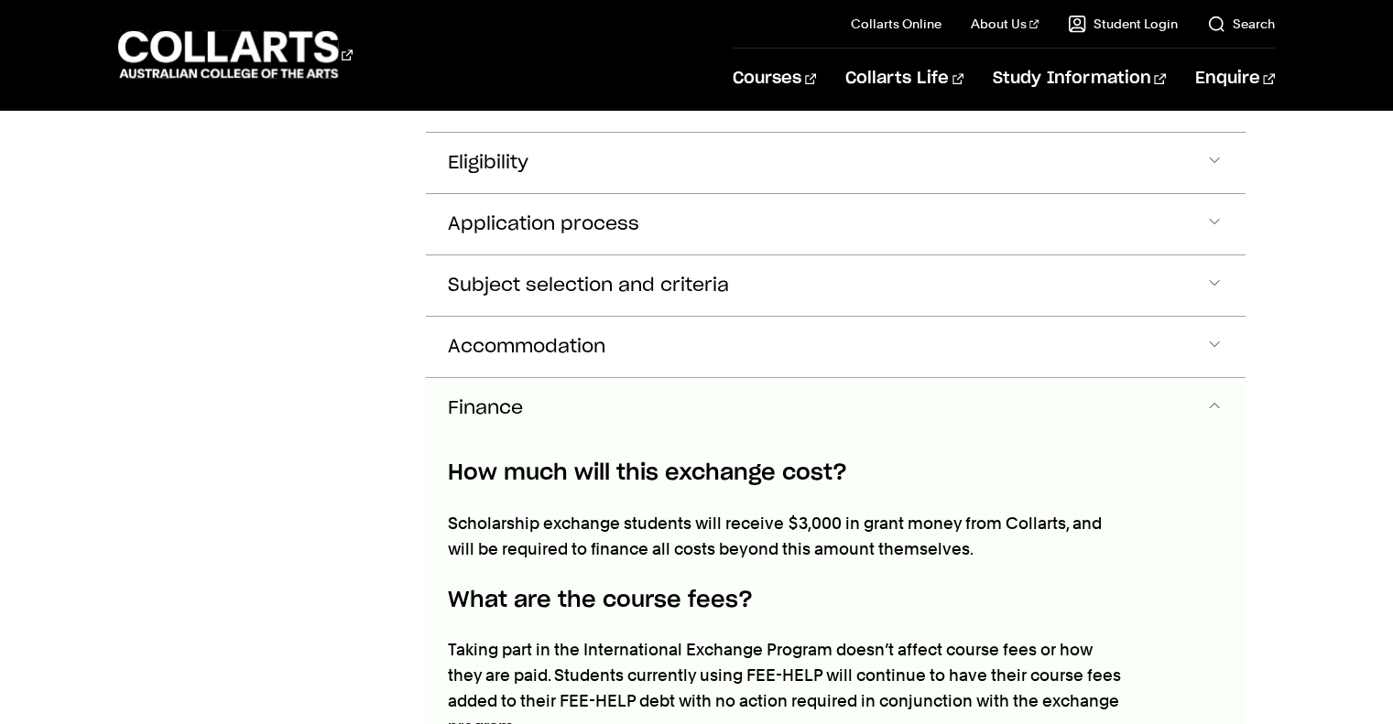
click at [656, 378] on button "Finance" at bounding box center [835, 408] width 819 height 60
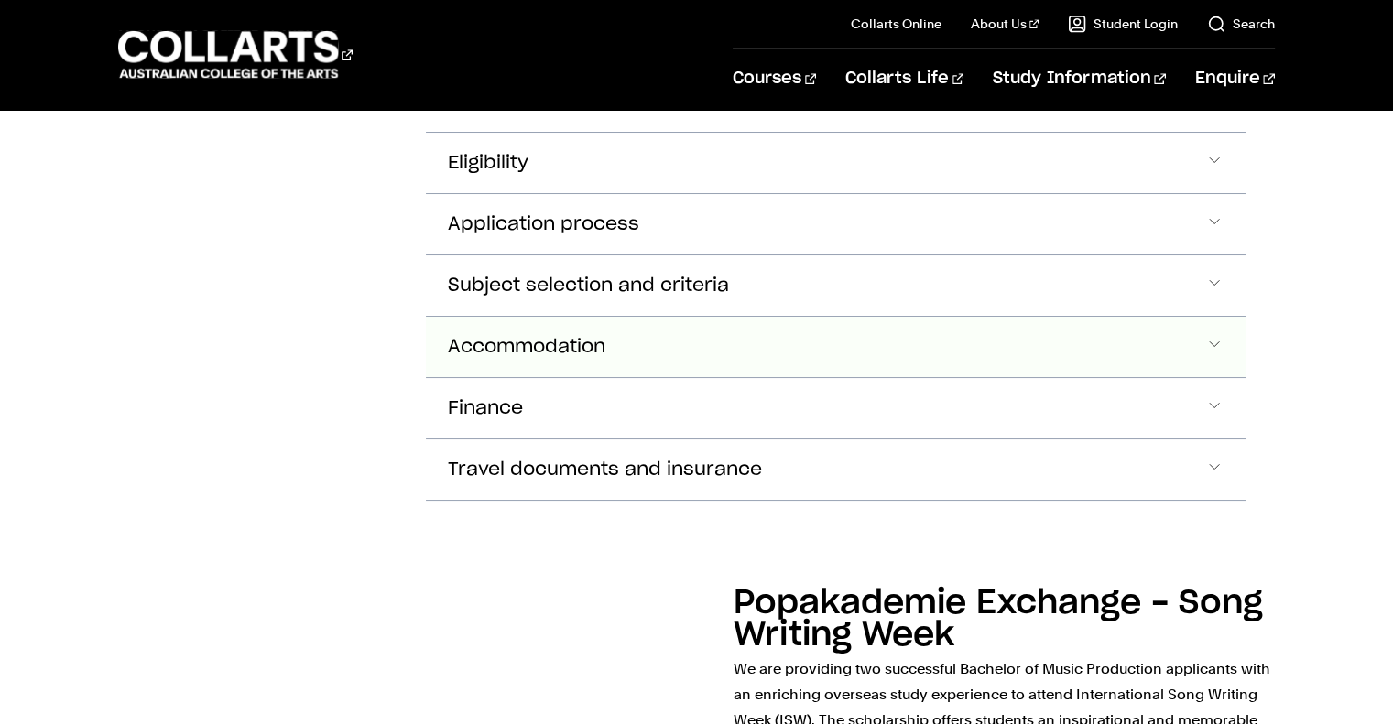
click at [652, 132] on button "Accommodation" at bounding box center [835, 101] width 819 height 60
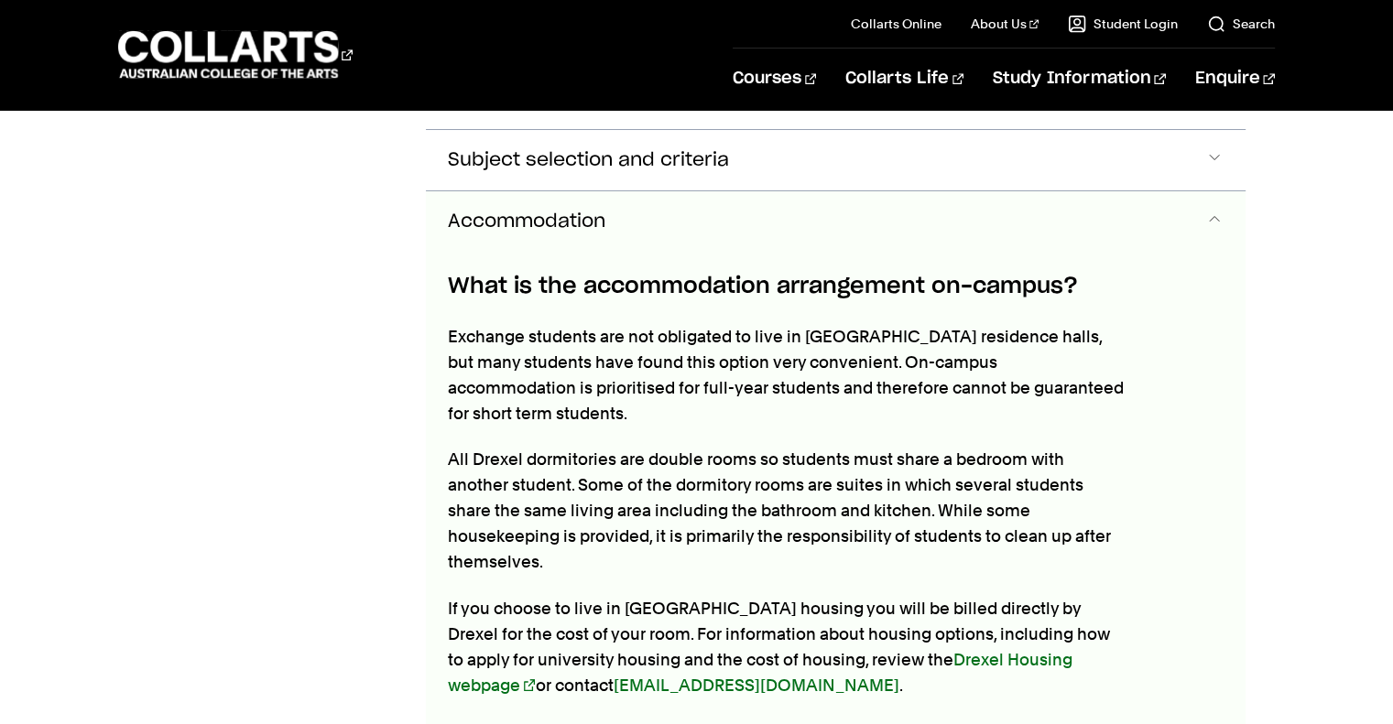
scroll to position [1122, 0]
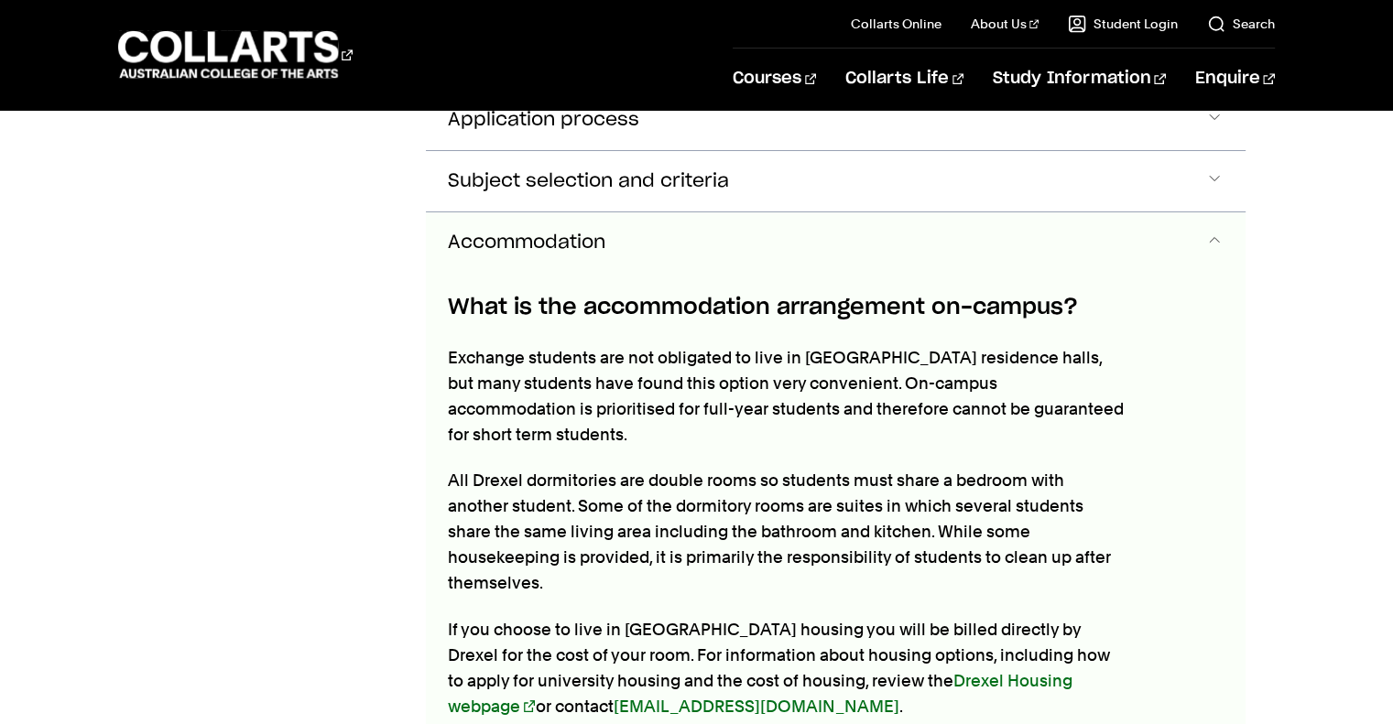
click at [600, 233] on span "Accommodation" at bounding box center [526, 243] width 157 height 21
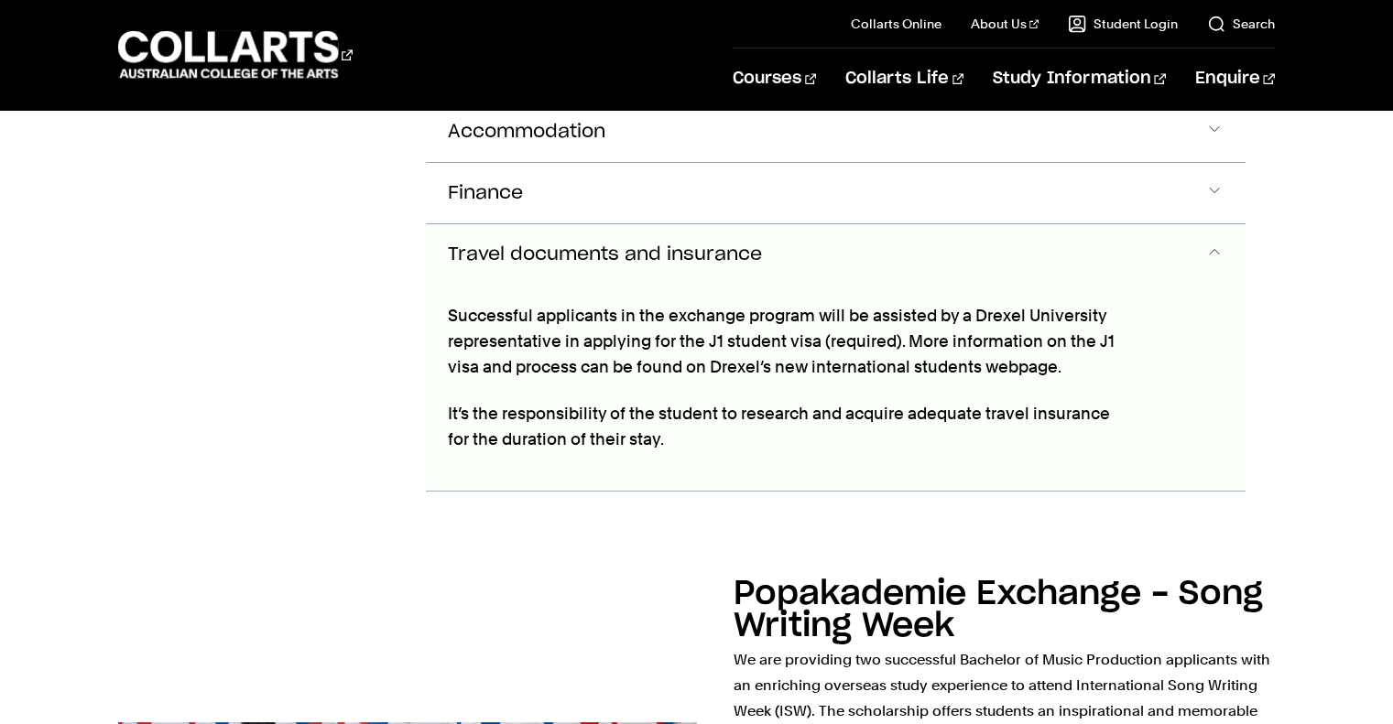
click at [588, 244] on span "Travel documents and insurance" at bounding box center [605, 254] width 314 height 21
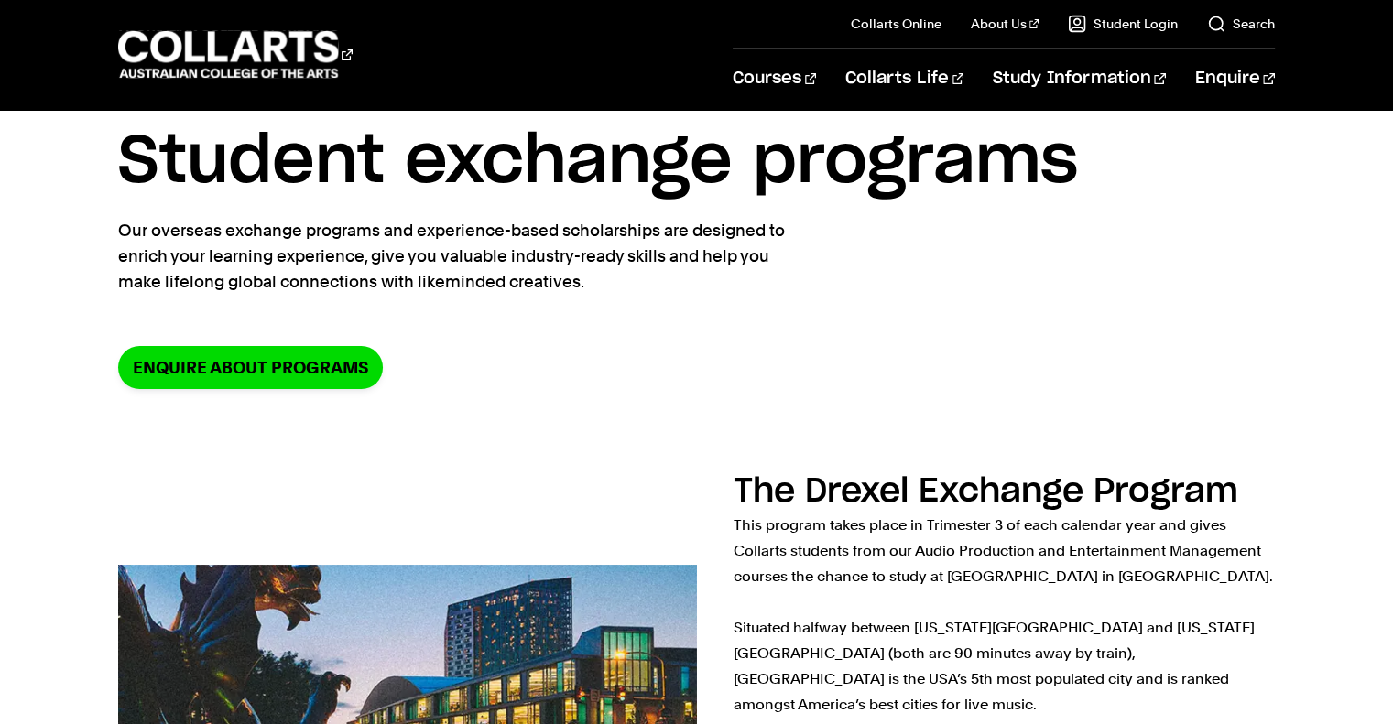
scroll to position [0, 0]
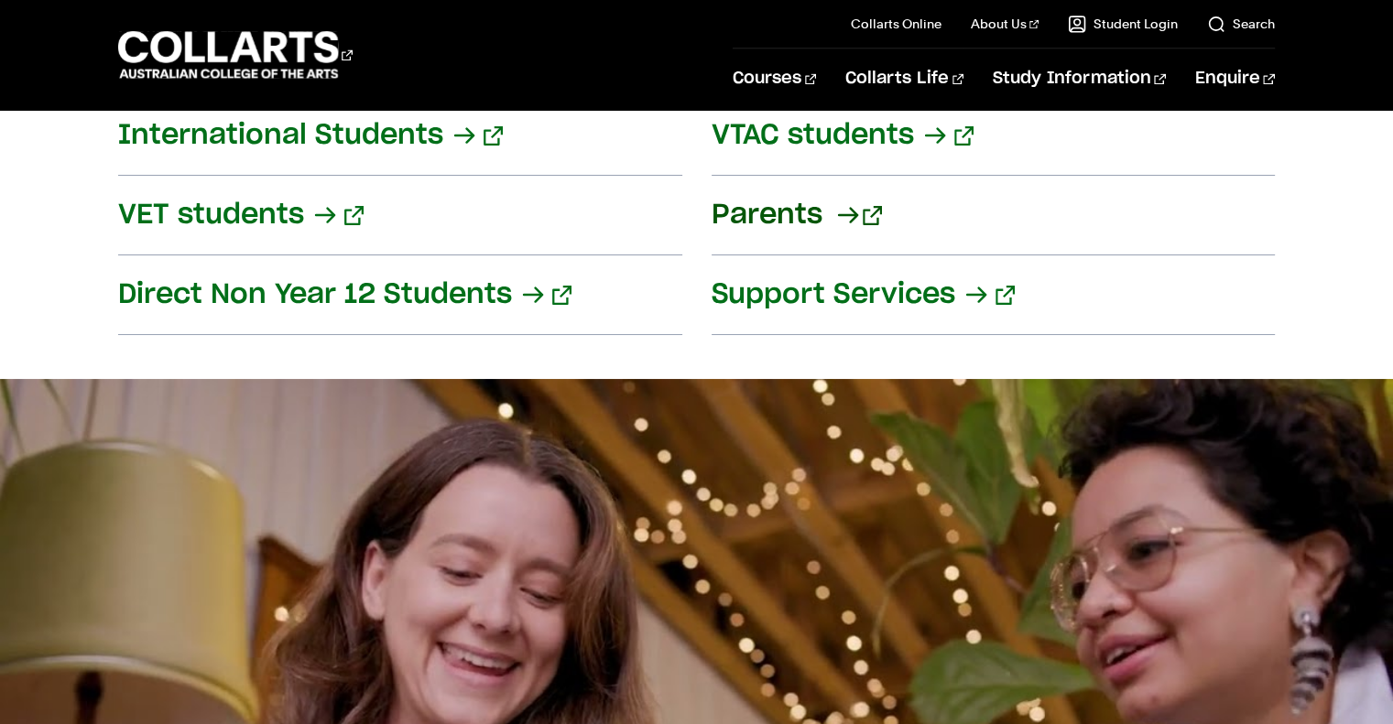
scroll to position [2535, 0]
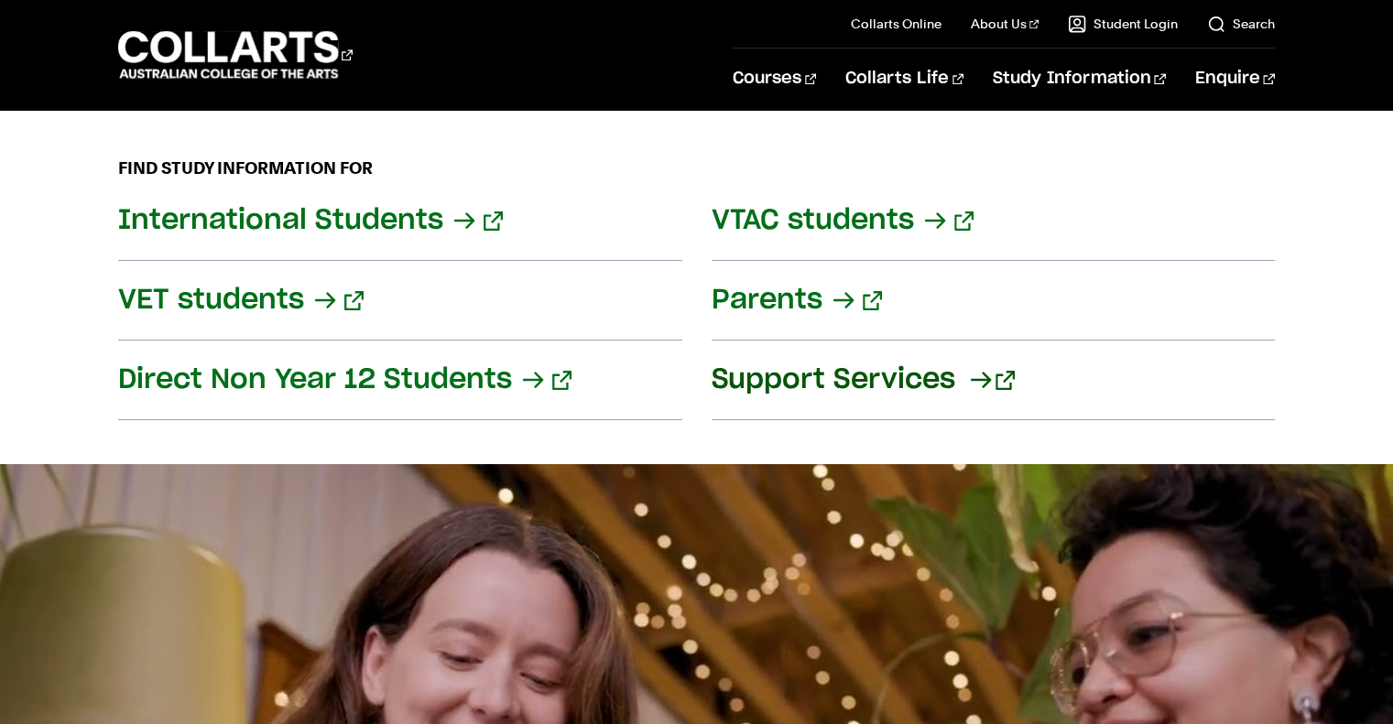
click at [962, 354] on link "Support Services" at bounding box center [992, 381] width 563 height 80
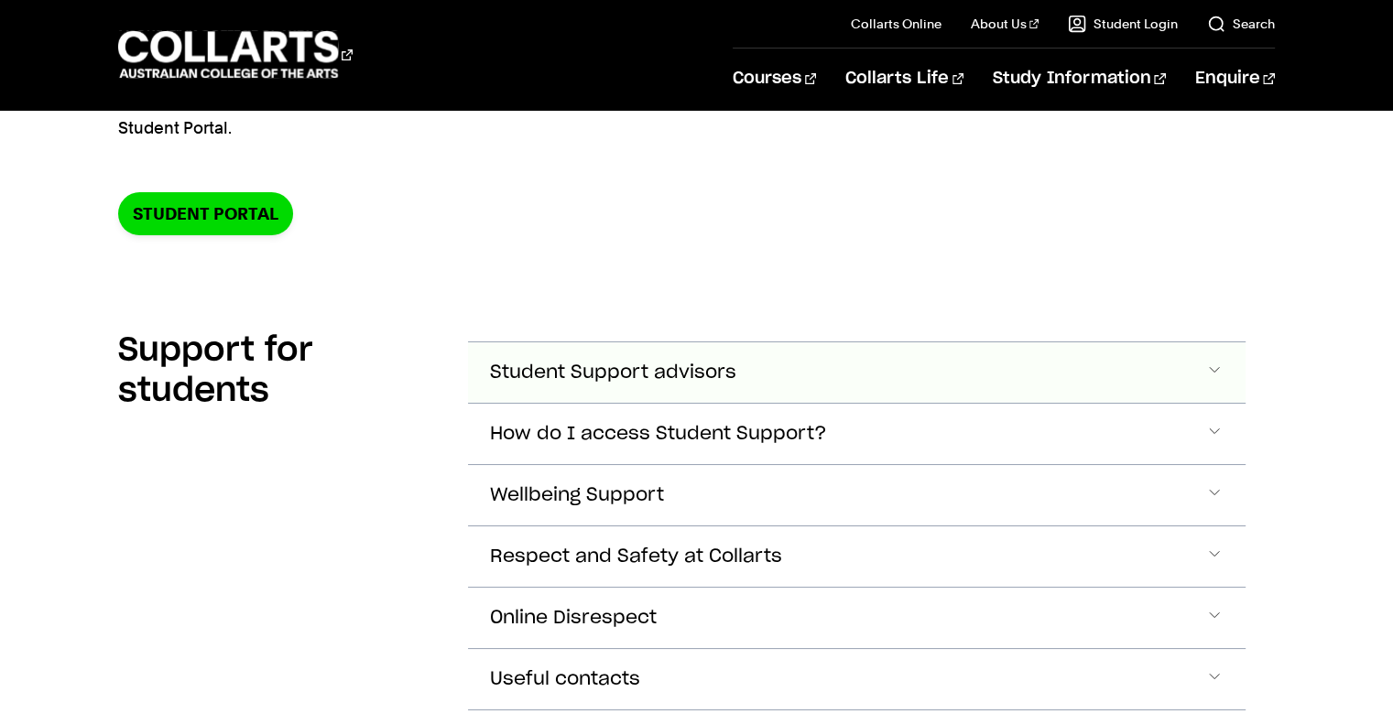
click at [945, 362] on button "Student Support advisors" at bounding box center [856, 372] width 776 height 60
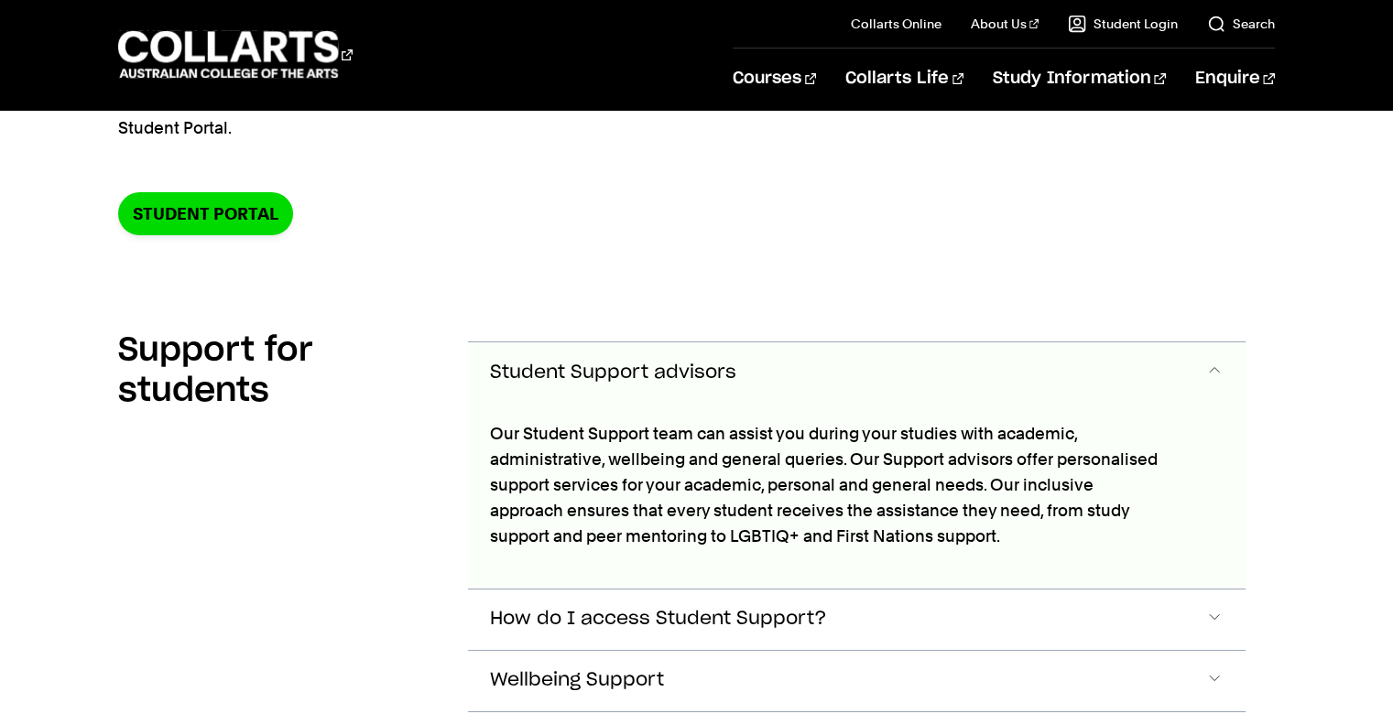
scroll to position [493, 0]
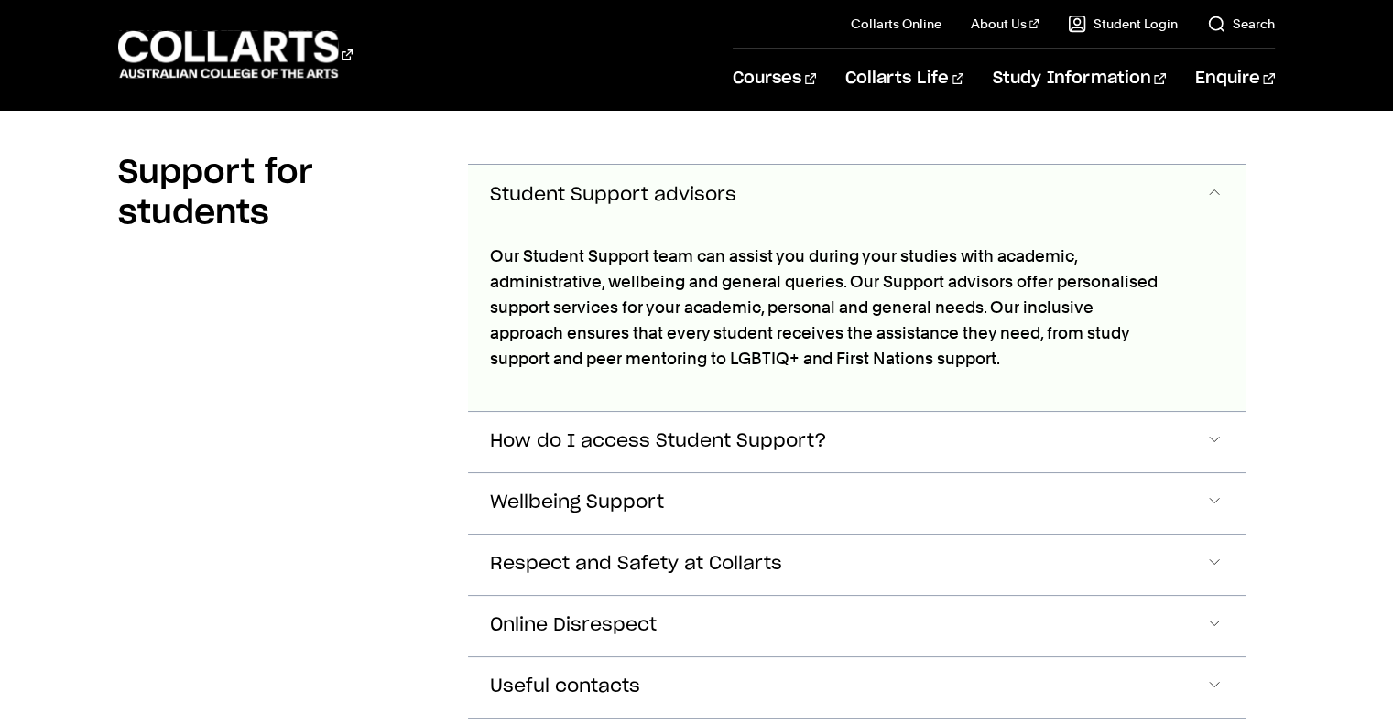
click at [886, 197] on button "Student Support advisors" at bounding box center [856, 195] width 776 height 60
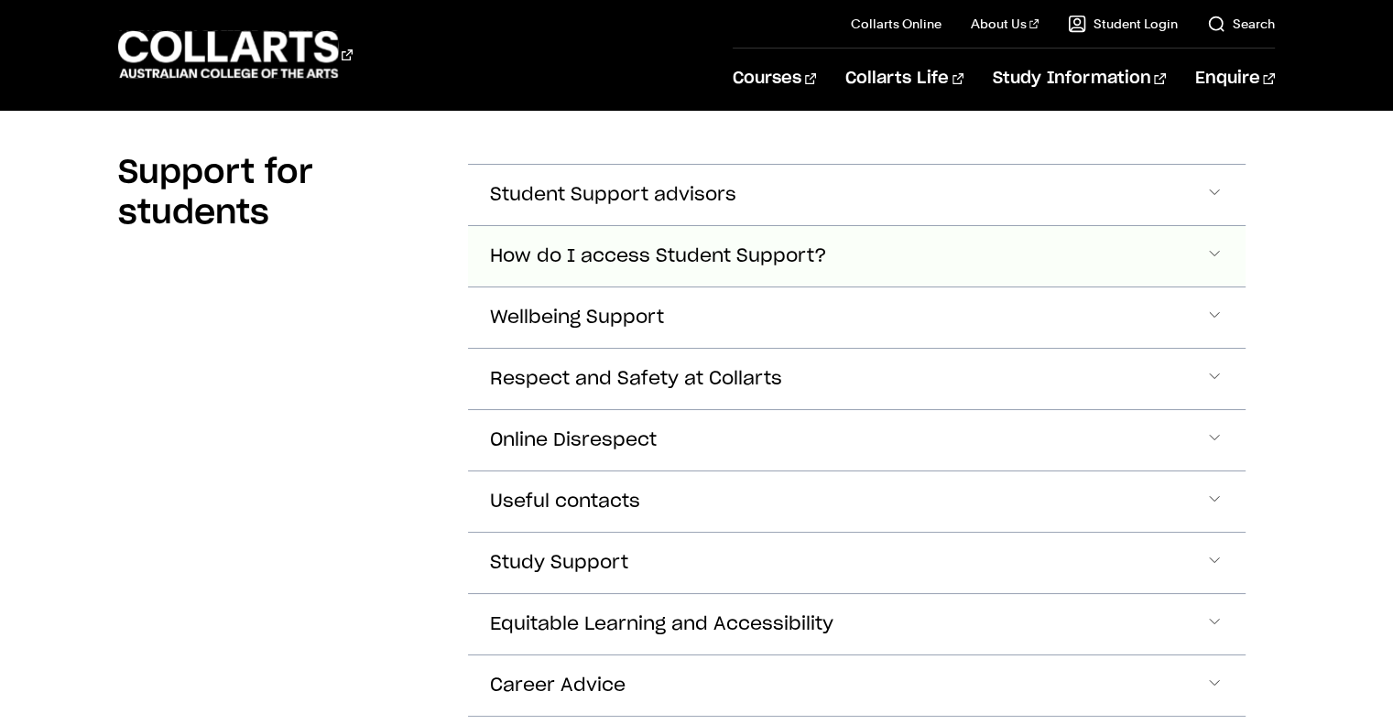
click at [878, 225] on button "How do I access Student Support?" at bounding box center [856, 195] width 776 height 60
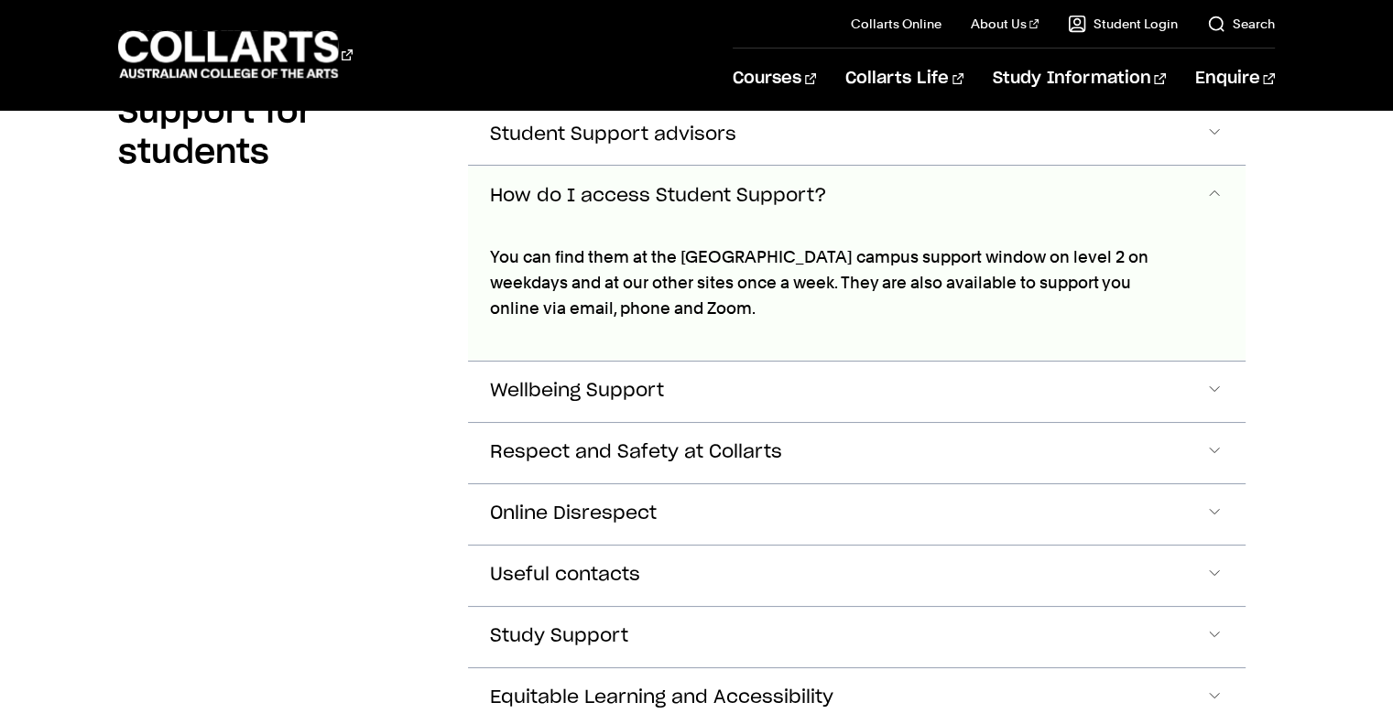
click at [854, 222] on button "How do I access Student Support?" at bounding box center [856, 196] width 776 height 60
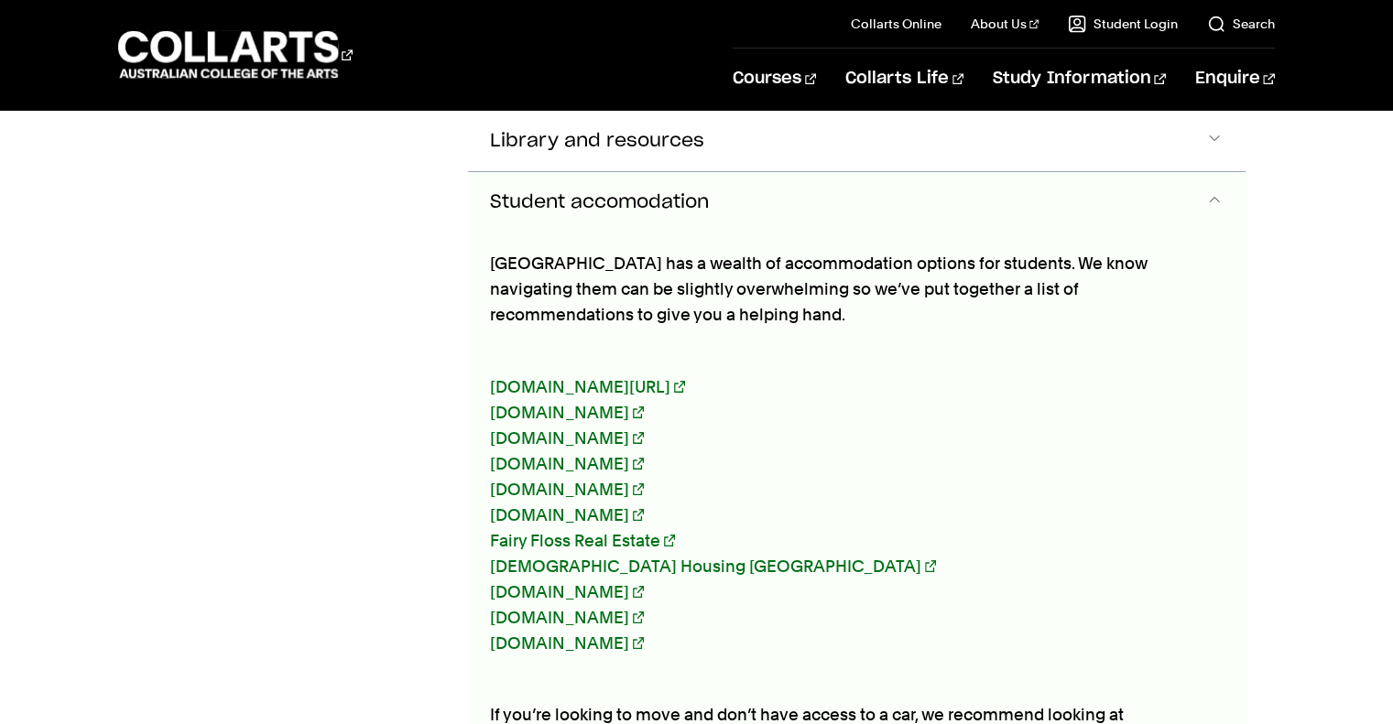
scroll to position [1344, 0]
click at [685, 377] on link "[DOMAIN_NAME][URL]" at bounding box center [587, 386] width 195 height 19
click at [644, 403] on link "[DOMAIN_NAME]" at bounding box center [567, 412] width 154 height 19
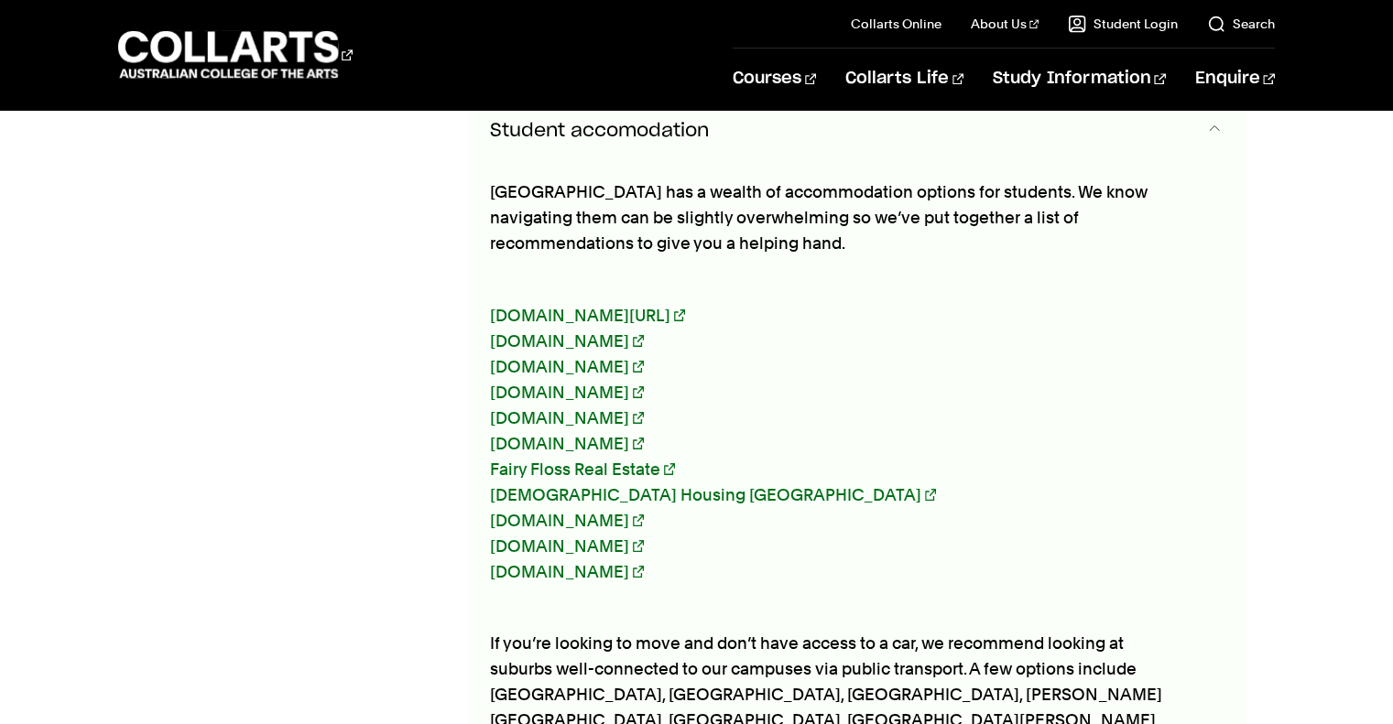
scroll to position [1418, 0]
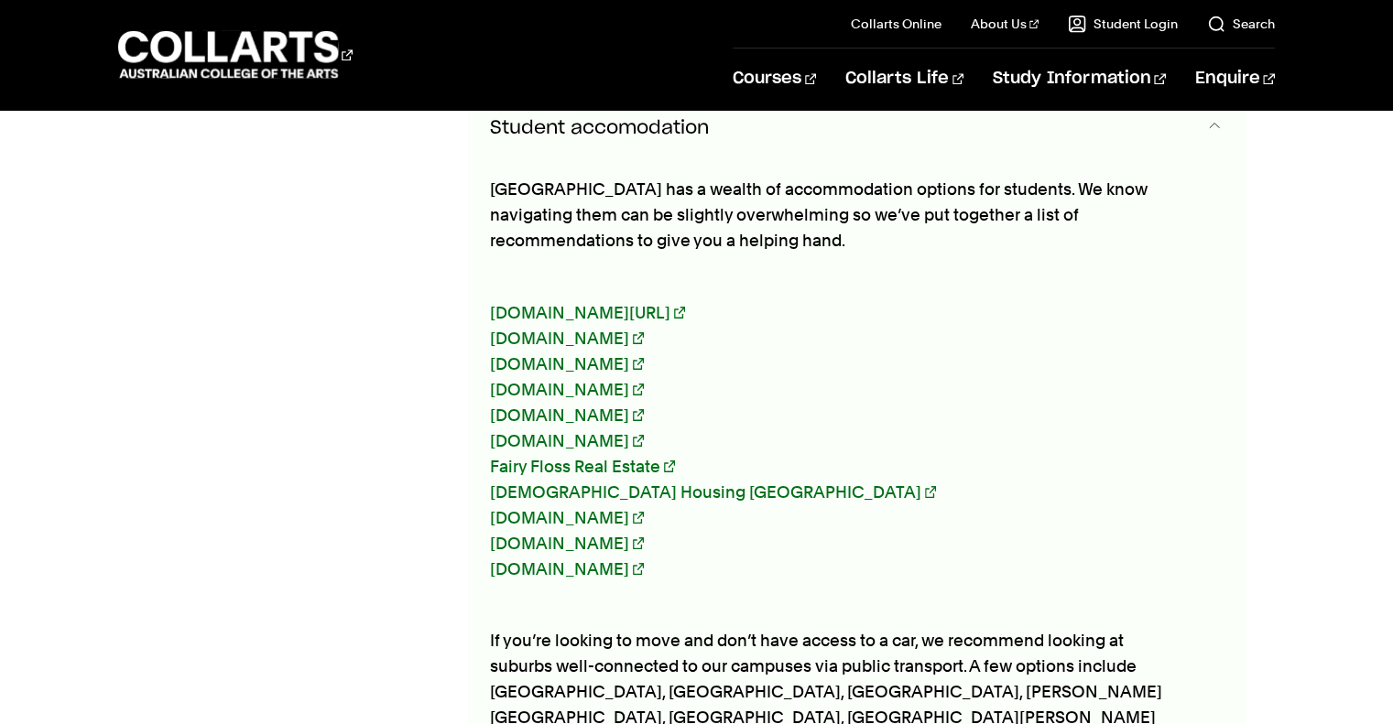
click at [560, 352] on p "[DOMAIN_NAME][URL] [DOMAIN_NAME] [DOMAIN_NAME] [DOMAIN_NAME] [DOMAIN_NAME] [DOM…" at bounding box center [829, 429] width 679 height 308
click at [574, 354] on link "[DOMAIN_NAME]" at bounding box center [567, 363] width 154 height 19
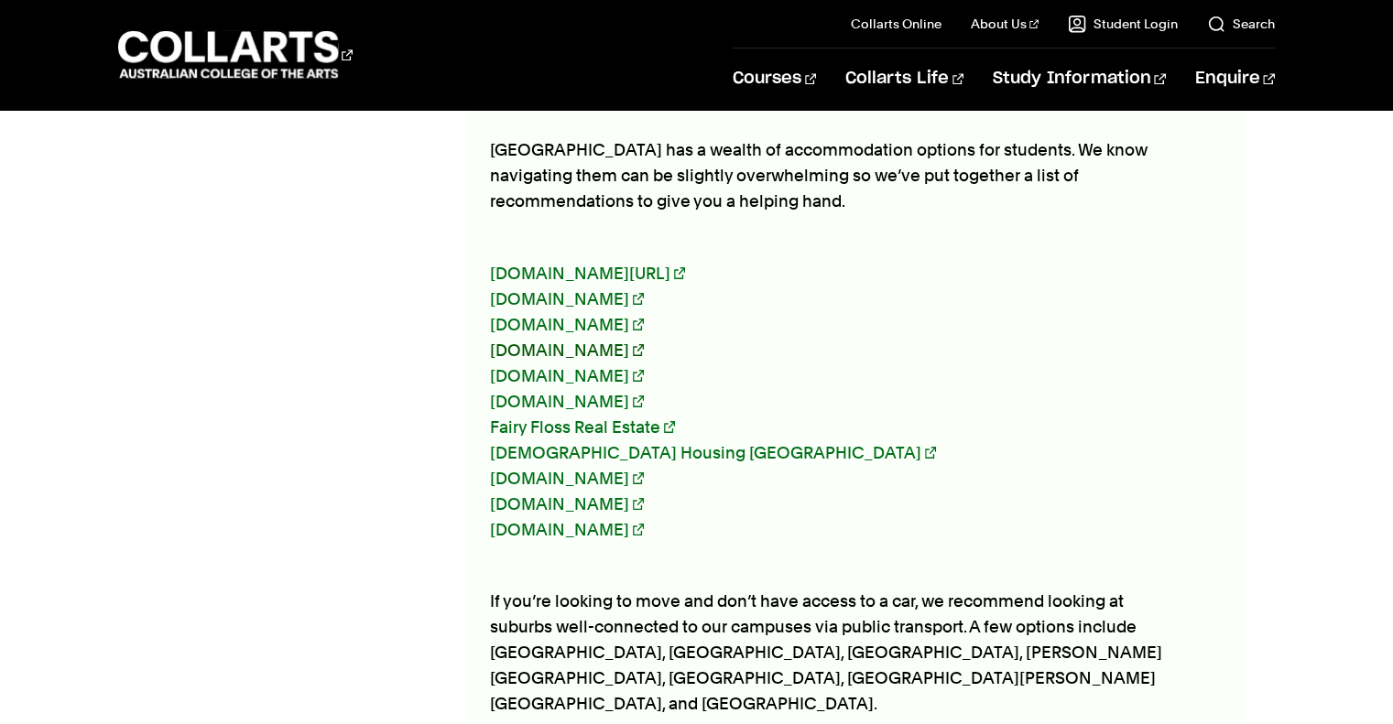
click at [514, 341] on link "[DOMAIN_NAME]" at bounding box center [567, 350] width 154 height 19
click at [553, 366] on link "Flatmates.com.au" at bounding box center [567, 375] width 154 height 19
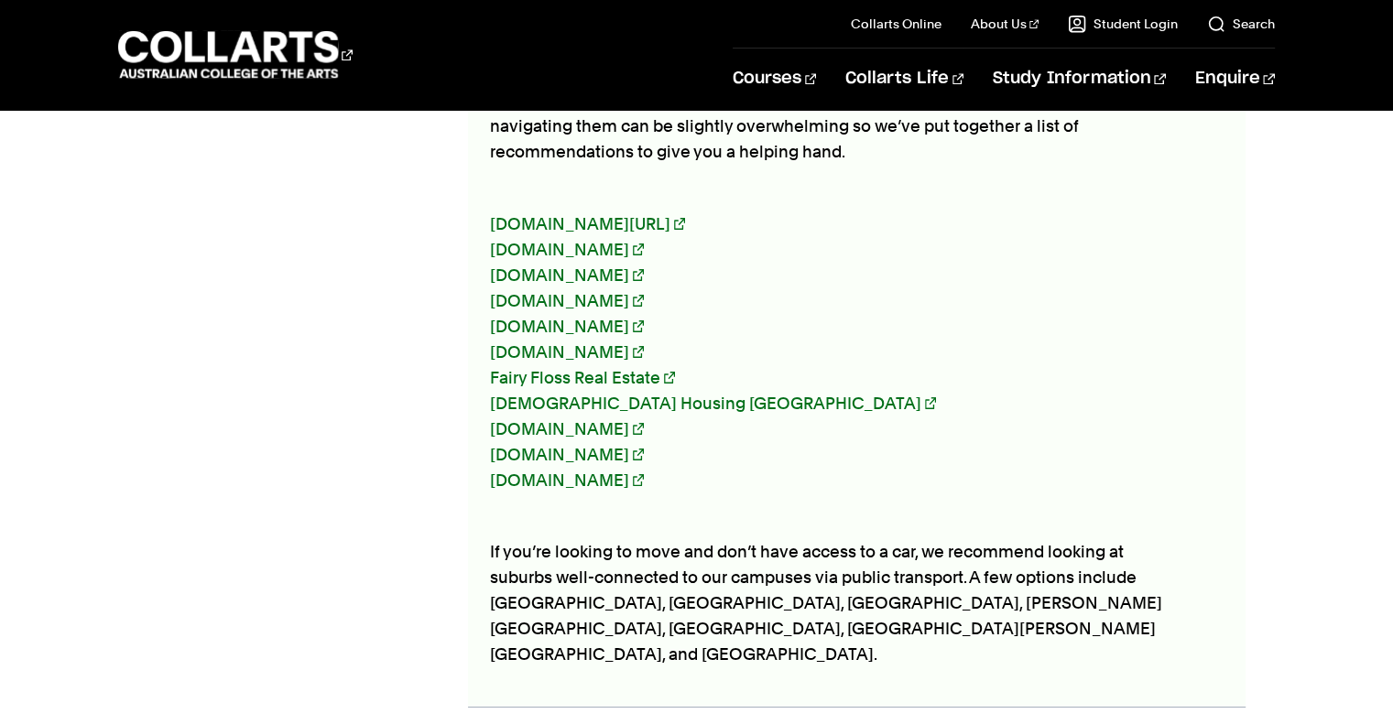
scroll to position [1509, 0]
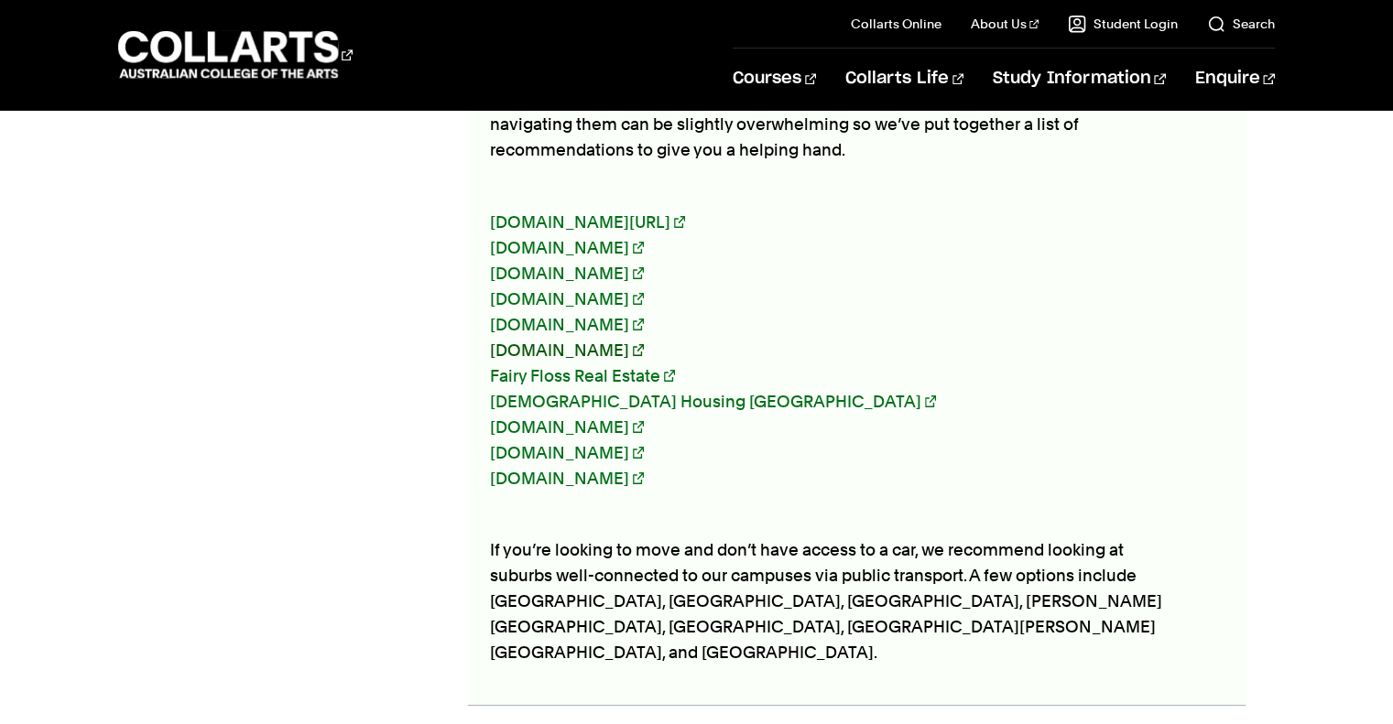
click at [591, 341] on link "FlatmateFinders.com.au" at bounding box center [567, 350] width 154 height 19
click at [572, 366] on link "Fairy Floss Real Estate" at bounding box center [582, 375] width 185 height 19
click at [553, 392] on link "Queer Housing Melbourne" at bounding box center [713, 401] width 446 height 19
click at [591, 418] on link "GayShare.com.au" at bounding box center [567, 427] width 154 height 19
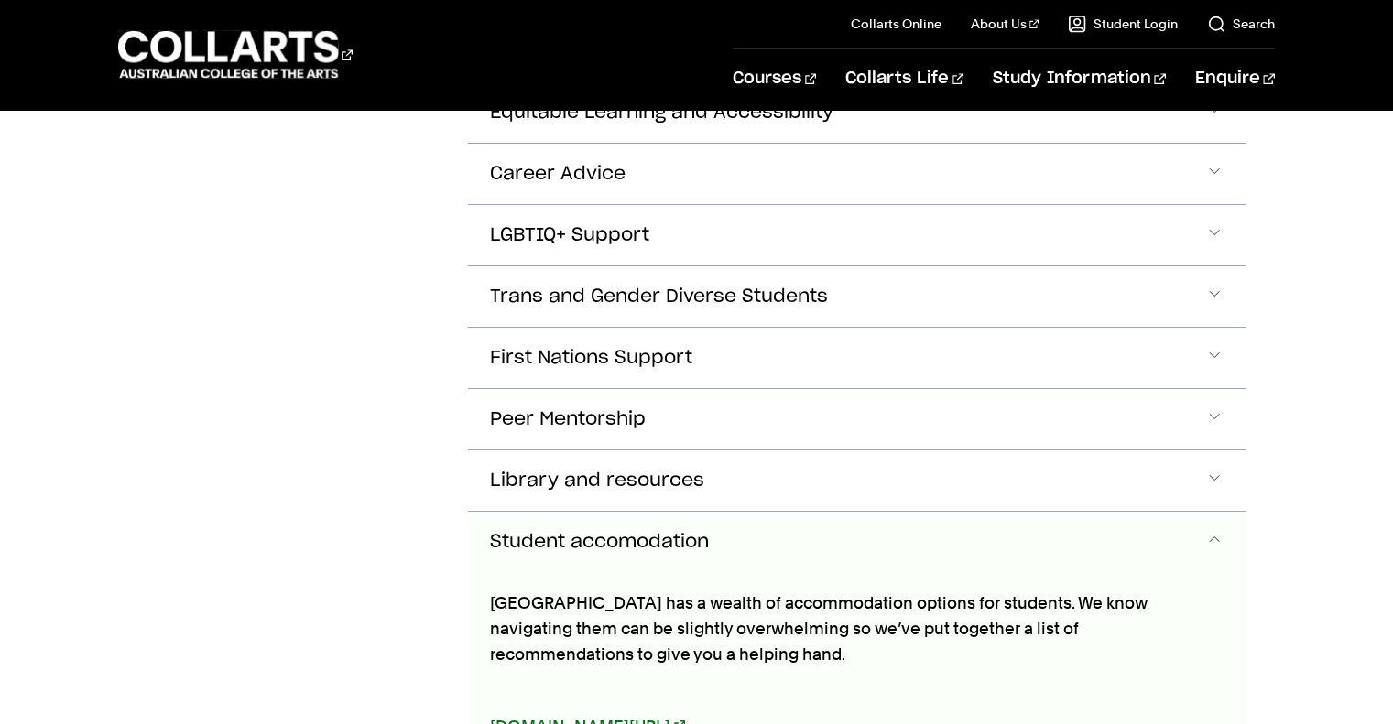
scroll to position [1003, 0]
click at [858, 526] on button "Student accomodation" at bounding box center [856, 543] width 776 height 60
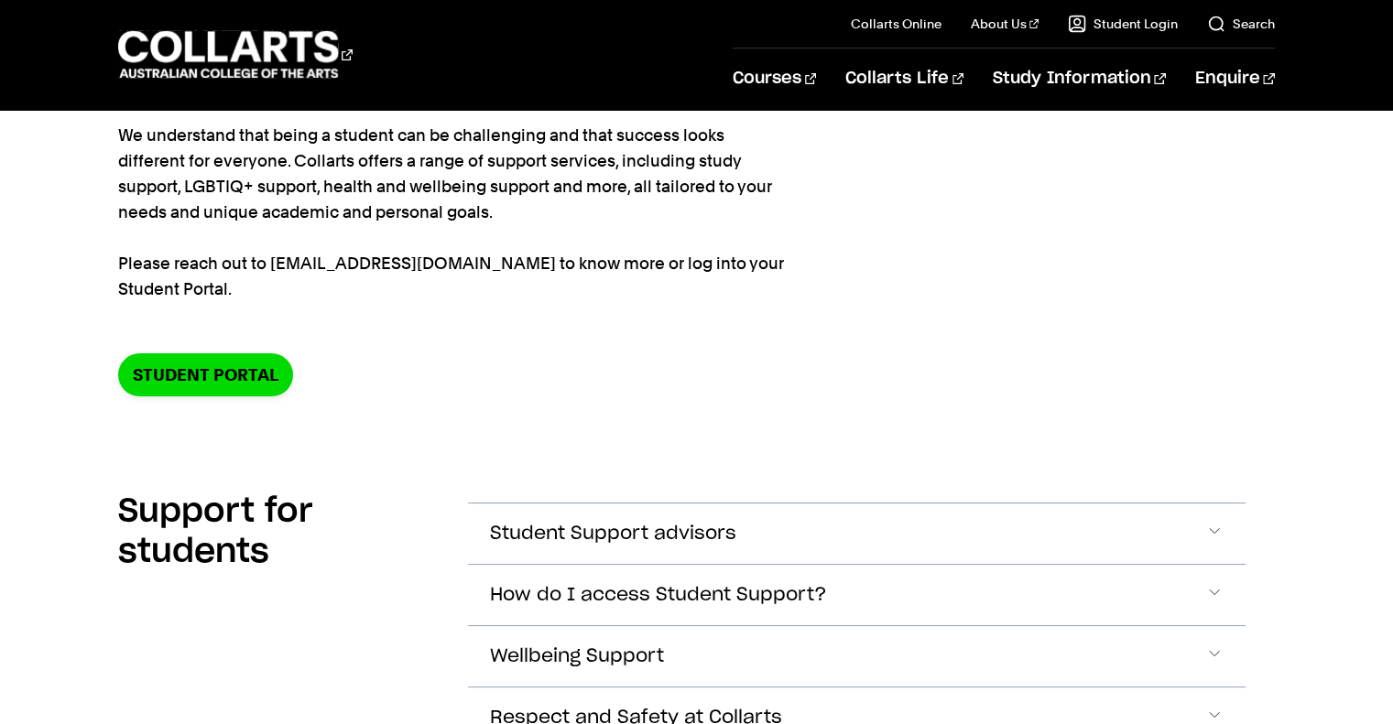
scroll to position [0, 0]
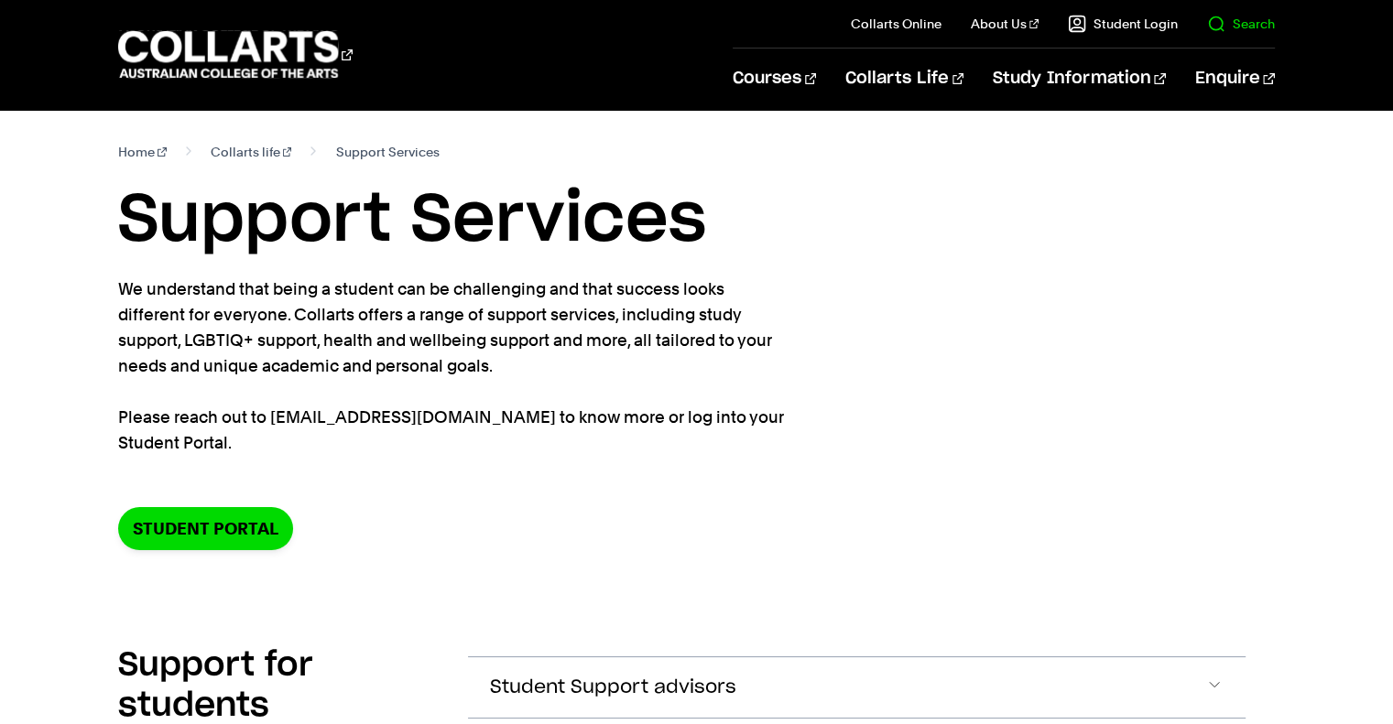
click at [1227, 21] on link "Search" at bounding box center [1241, 24] width 68 height 18
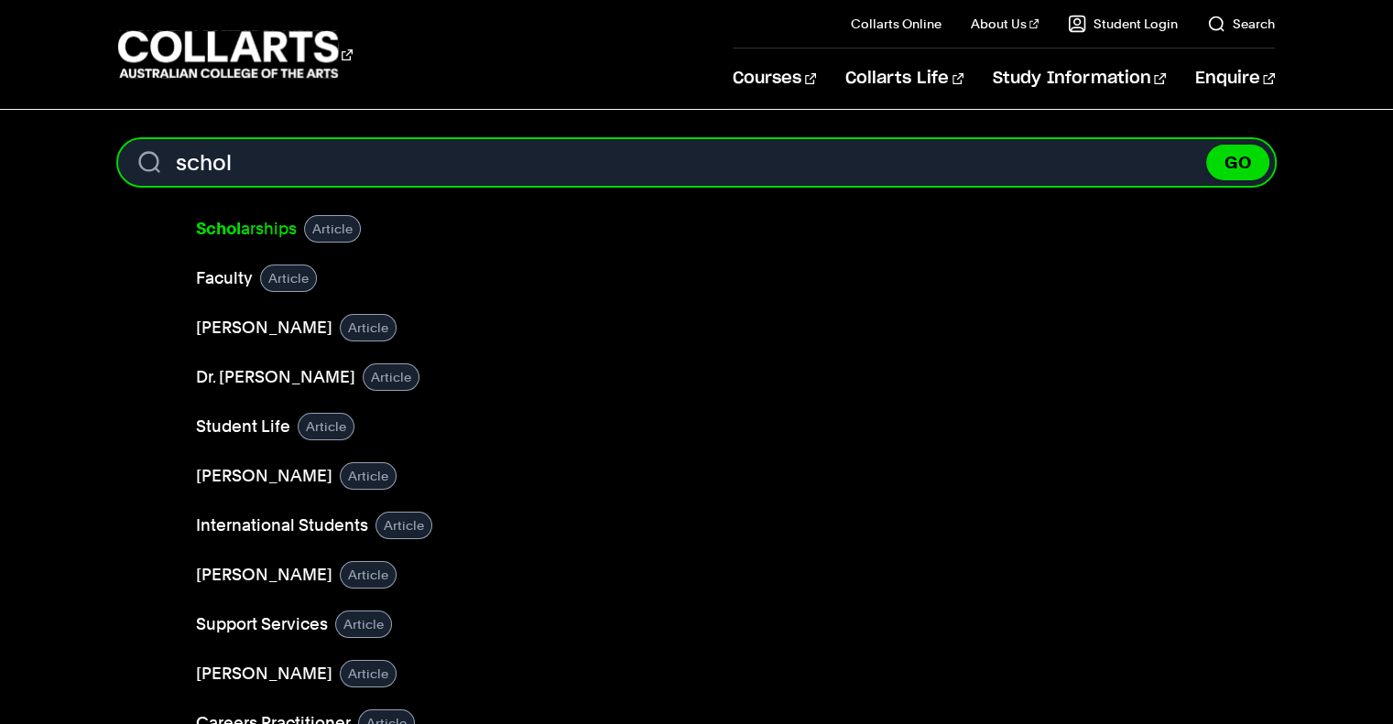
type input "schol"
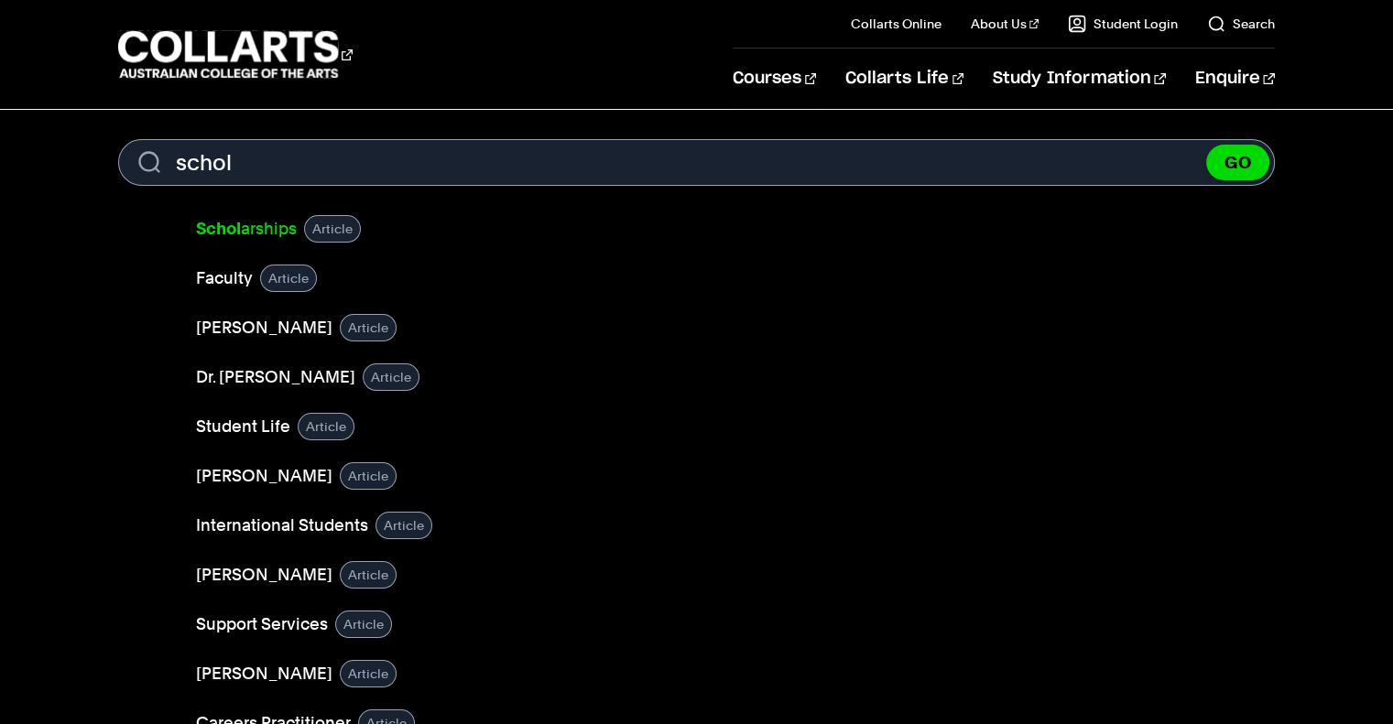
click at [238, 224] on b "Schol" at bounding box center [218, 228] width 45 height 19
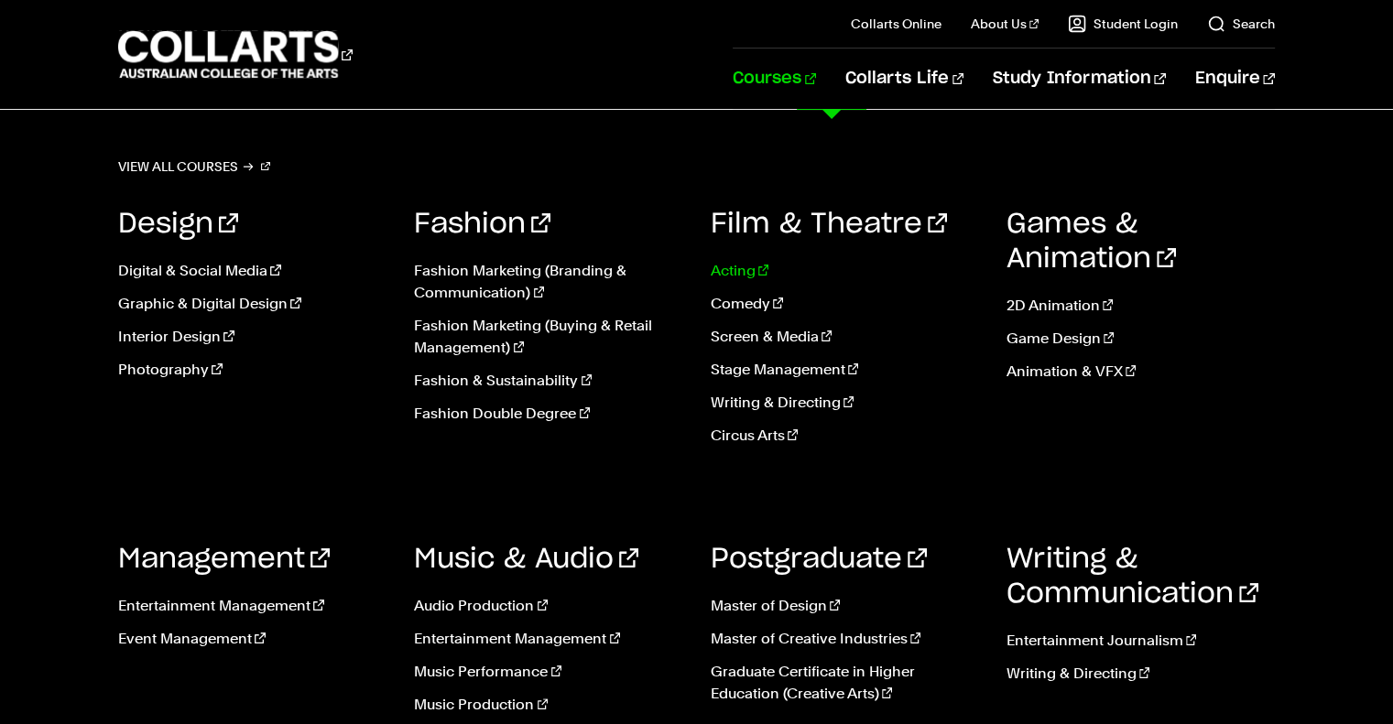
scroll to position [237, 0]
click at [251, 606] on link "Entertainment Management" at bounding box center [252, 606] width 268 height 22
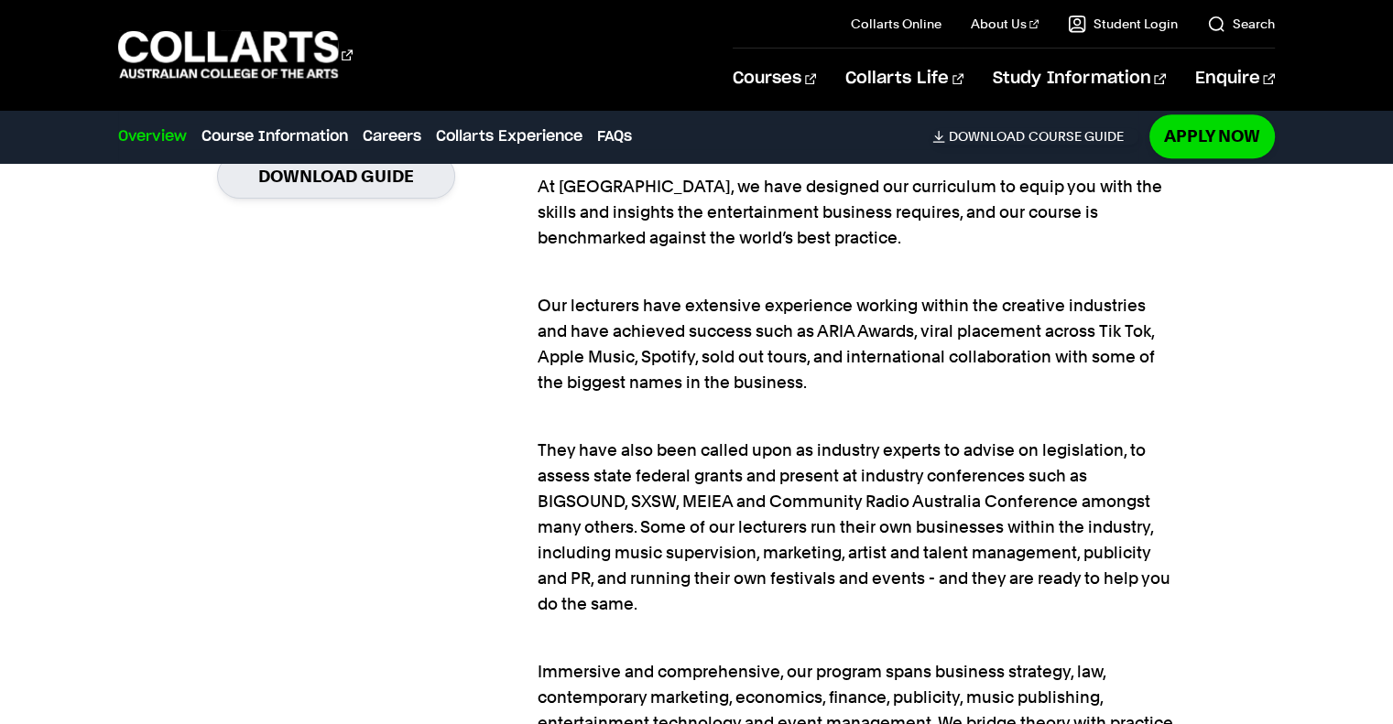
scroll to position [1474, 0]
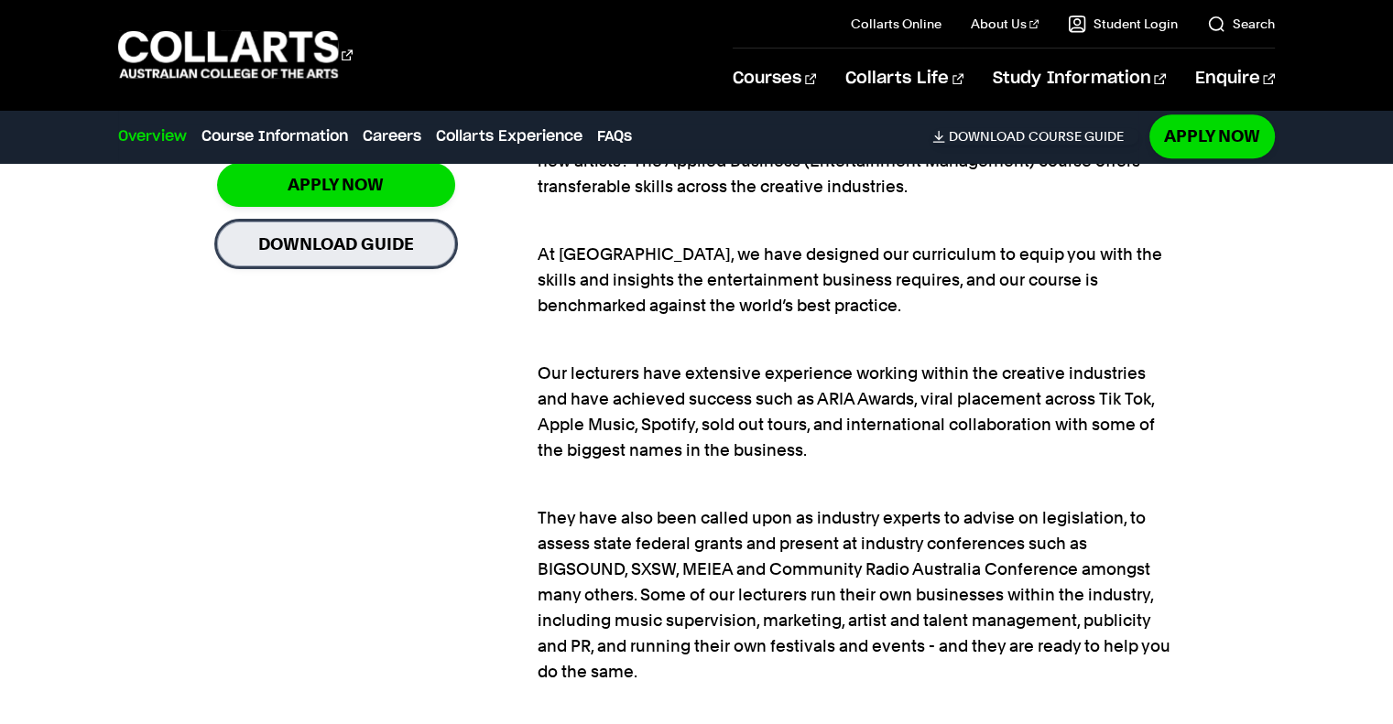
click at [387, 240] on link "Download Guide" at bounding box center [336, 244] width 238 height 45
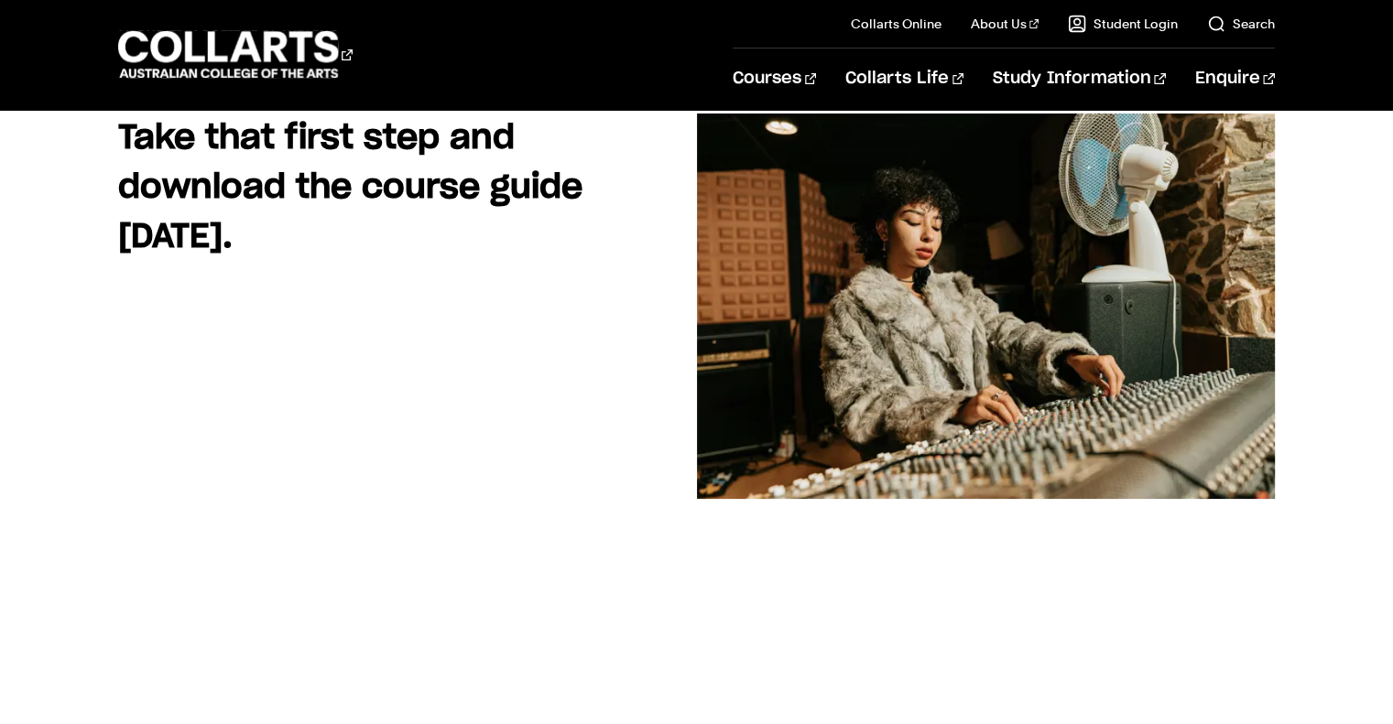
scroll to position [203, 0]
